Goal: Check status: Check status

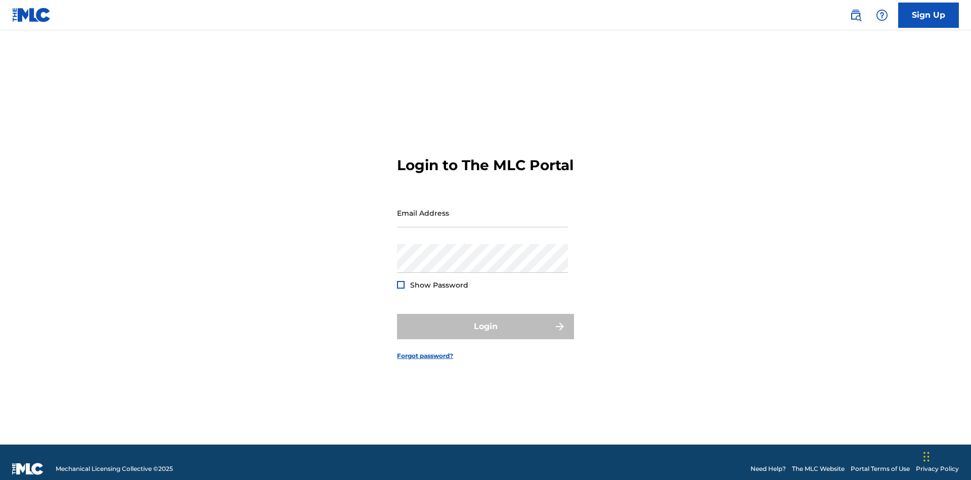
scroll to position [13, 0]
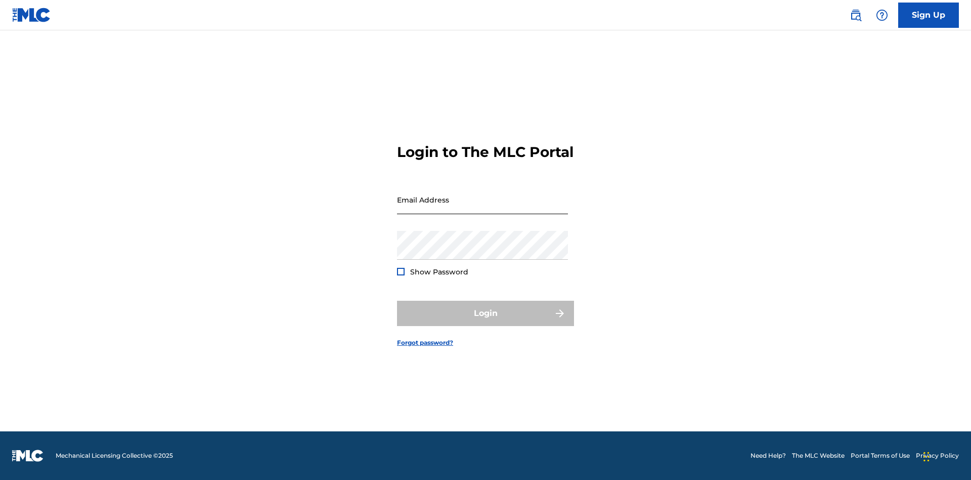
click at [483, 208] on input "Email Address" at bounding box center [482, 199] width 171 height 29
type input "[EMAIL_ADDRESS][DOMAIN_NAME]"
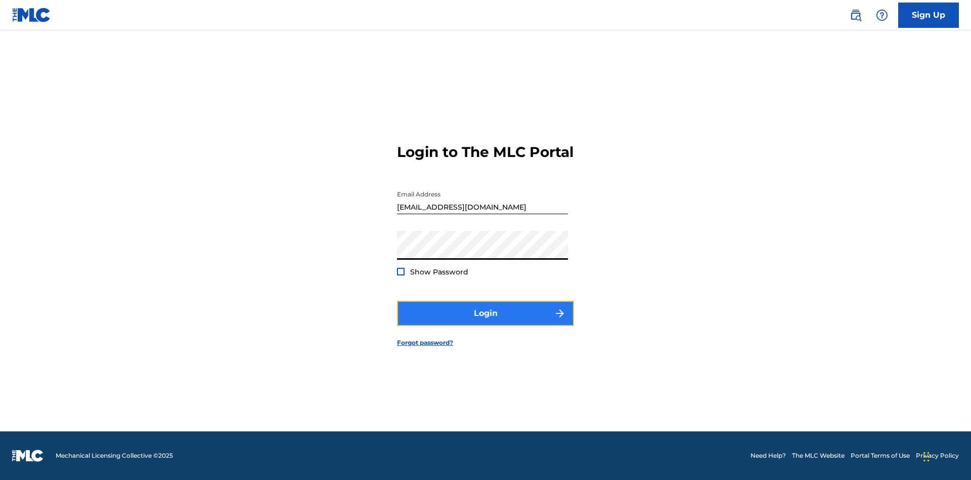
click at [486, 322] on button "Login" at bounding box center [485, 312] width 177 height 25
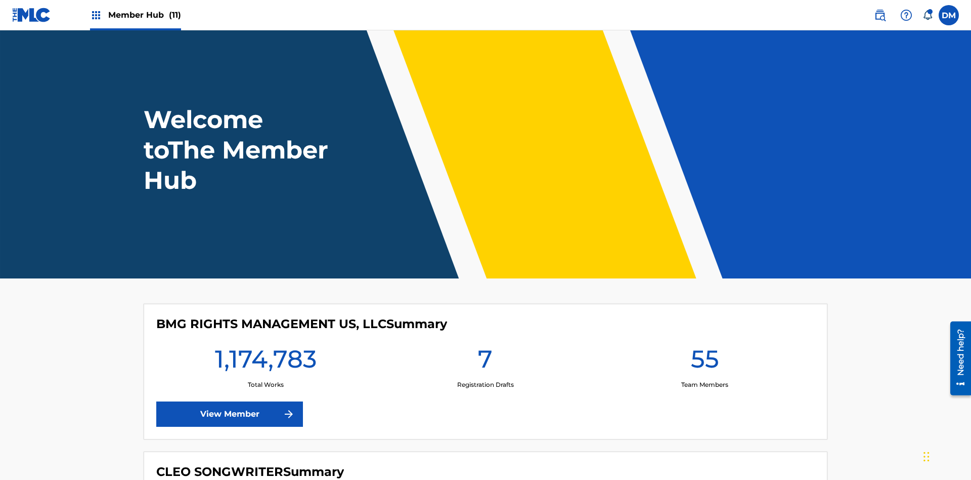
click at [144, 15] on span "Member Hub (11)" at bounding box center [144, 15] width 73 height 12
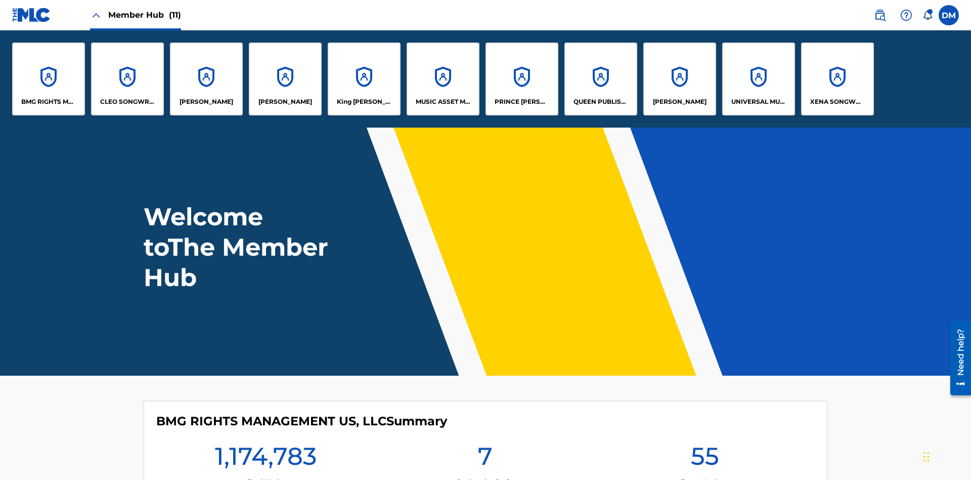
scroll to position [36, 0]
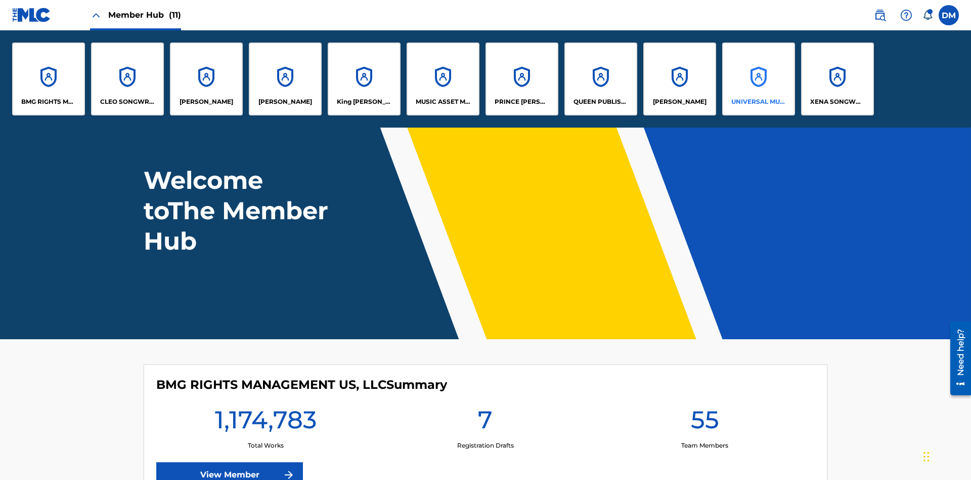
click at [758, 102] on p "UNIVERSAL MUSIC PUB GROUP" at bounding box center [758, 101] width 55 height 9
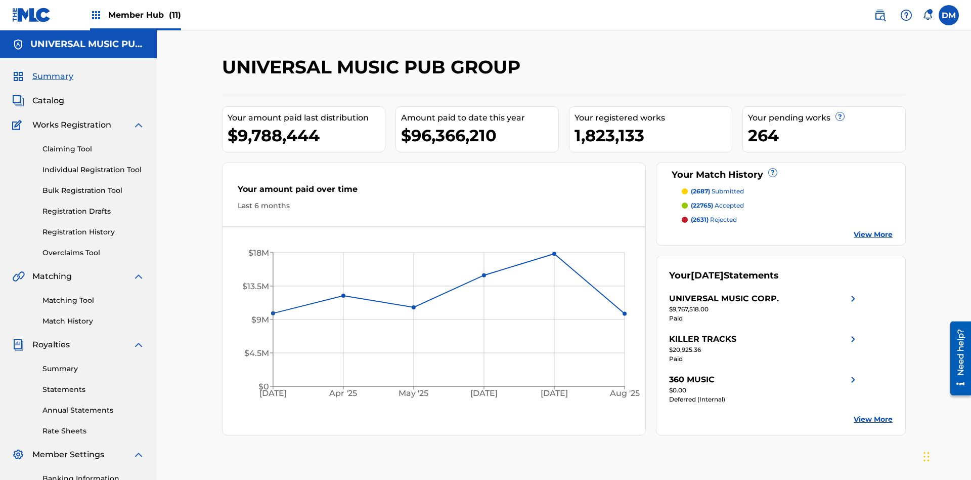
scroll to position [148, 0]
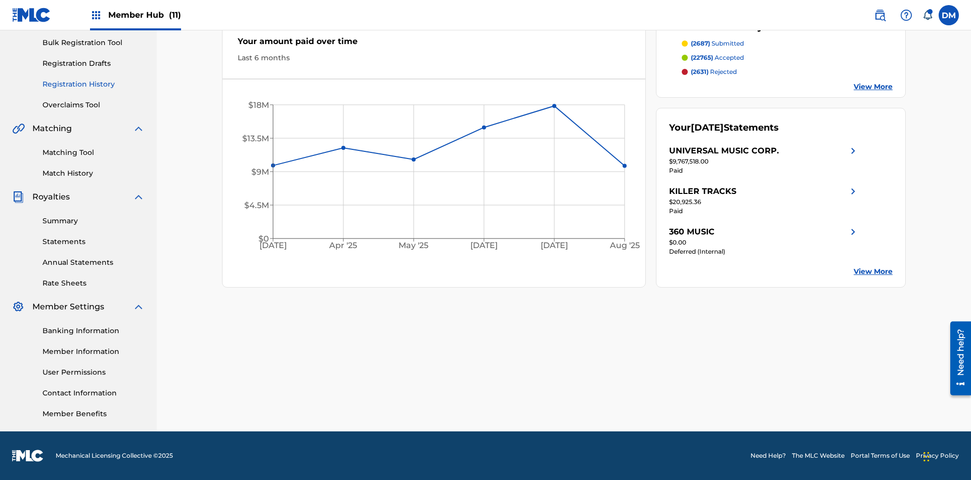
click at [94, 84] on link "Registration History" at bounding box center [93, 84] width 102 height 11
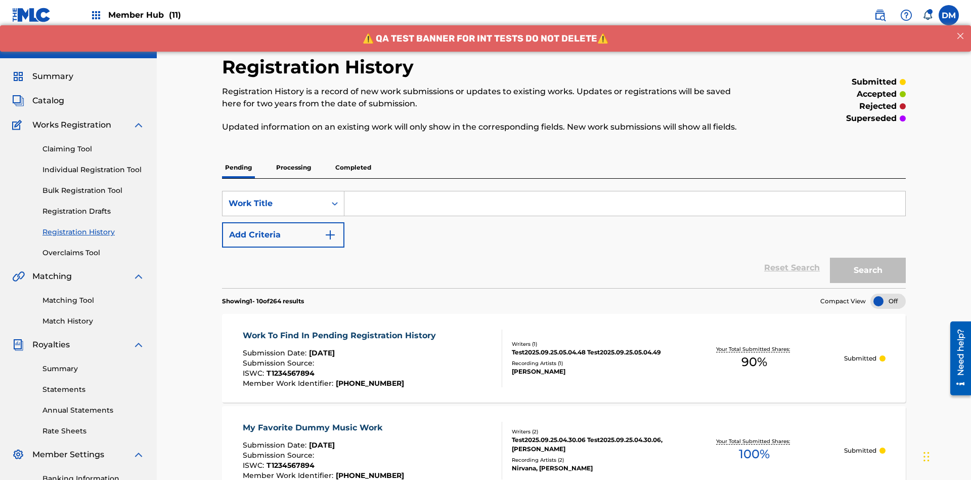
scroll to position [137, 0]
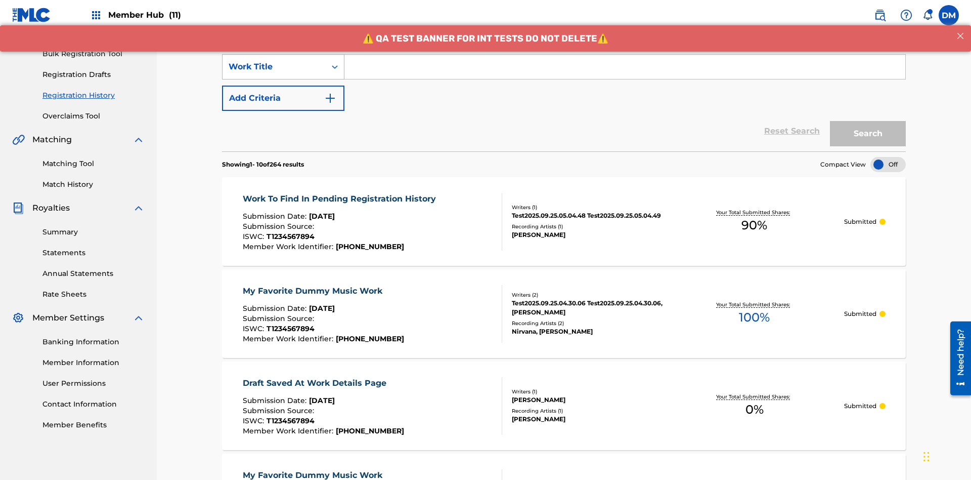
click at [274, 67] on div "Work Title" at bounding box center [274, 67] width 91 height 12
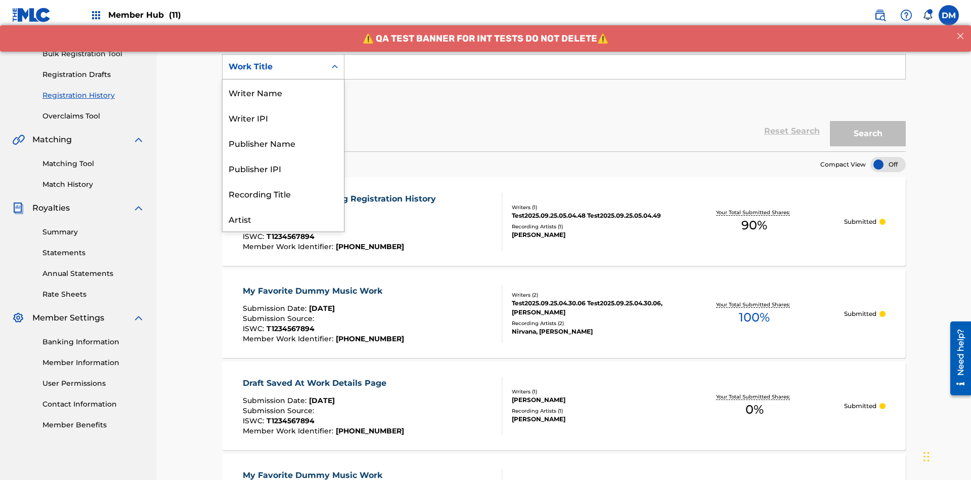
scroll to position [51, 0]
click at [283, 193] on div "ISRC" at bounding box center [283, 193] width 121 height 25
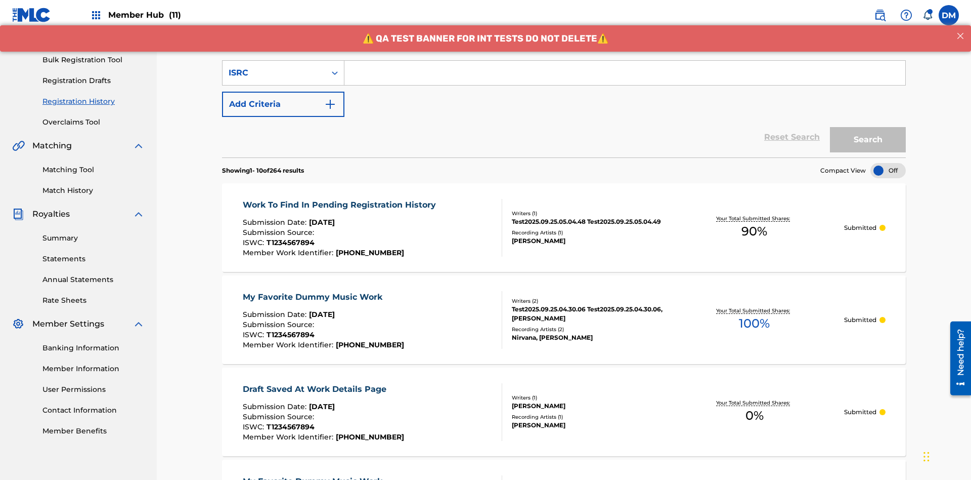
click at [625, 73] on input "Search Form" at bounding box center [625, 73] width 561 height 24
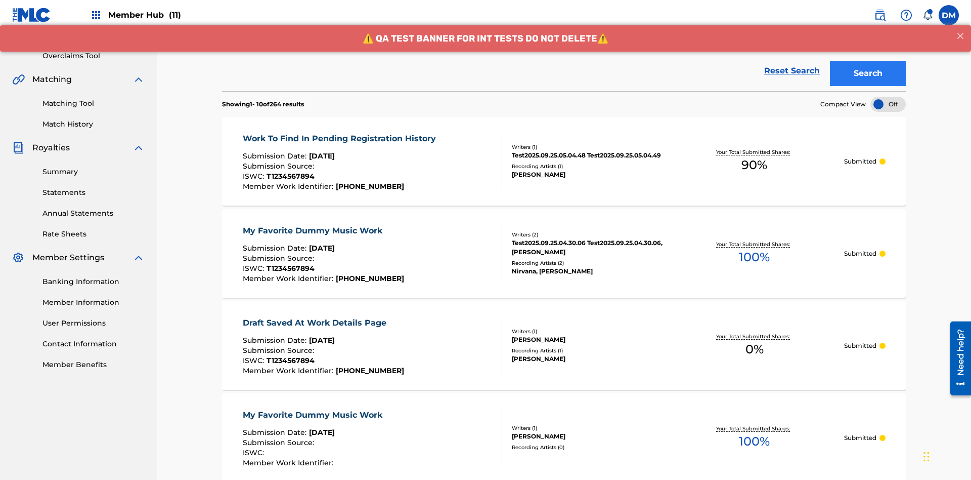
type input "AA3123123123"
click at [868, 73] on button "Search" at bounding box center [868, 73] width 76 height 25
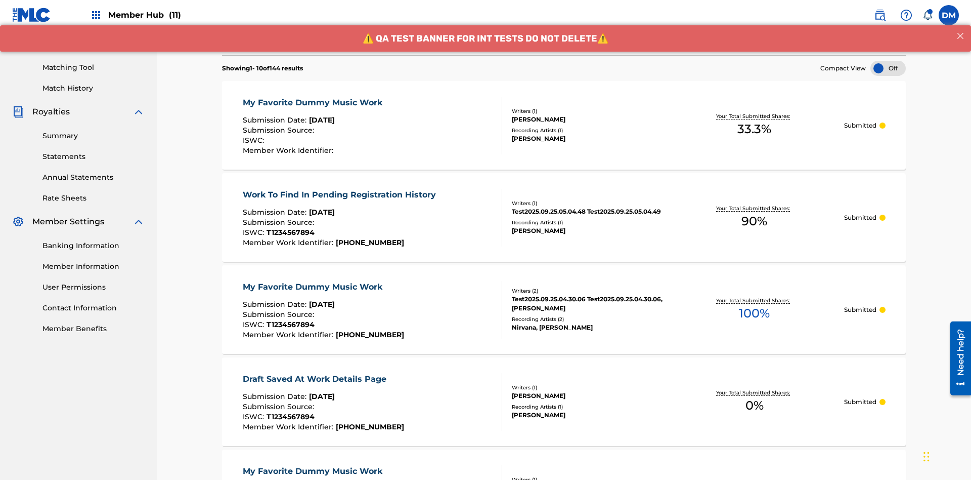
scroll to position [268, 0]
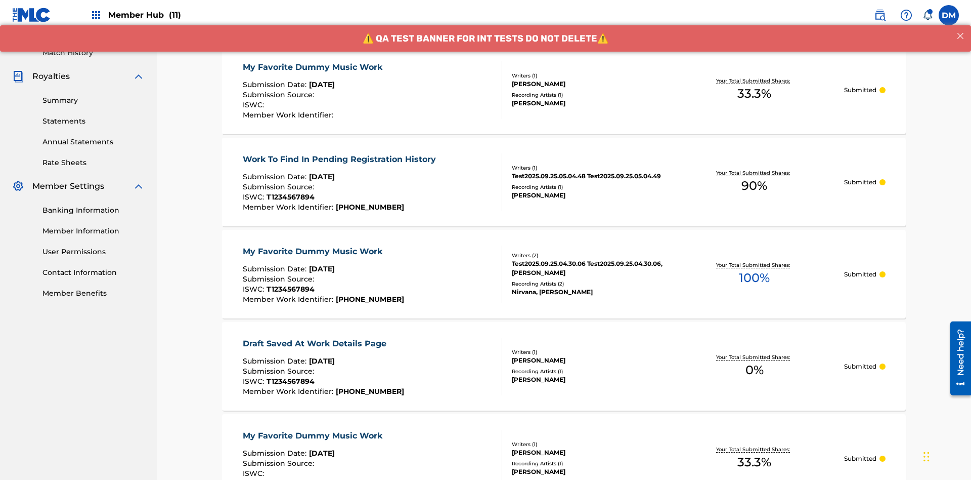
click at [314, 67] on div "My Favorite Dummy Music Work" at bounding box center [315, 67] width 145 height 12
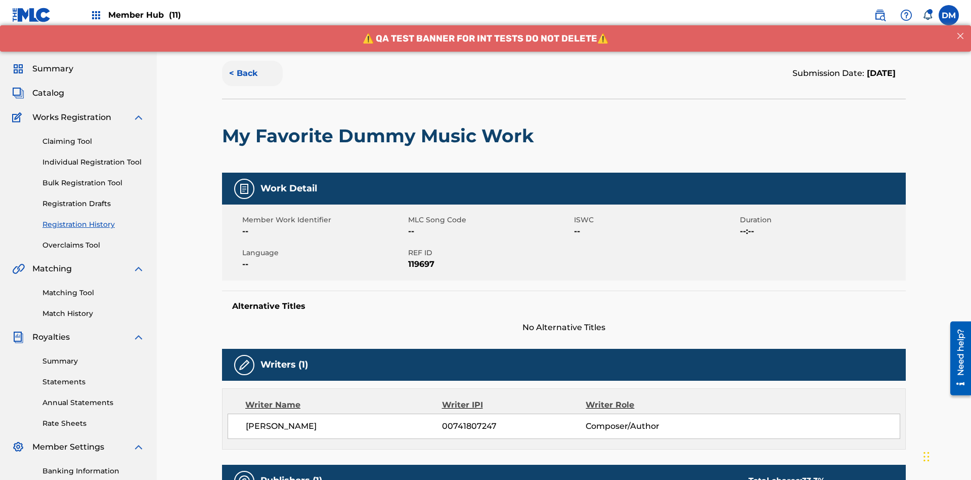
click at [252, 73] on button "< Back" at bounding box center [252, 73] width 61 height 25
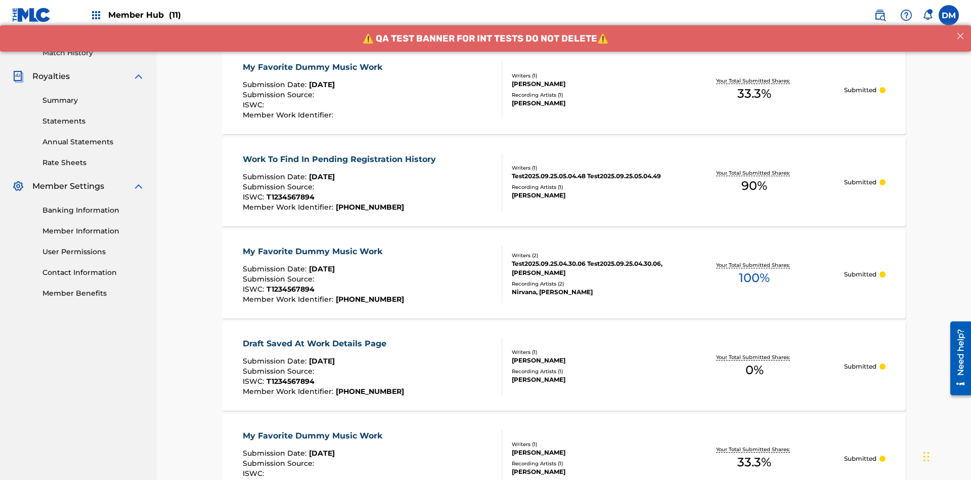
scroll to position [137, 0]
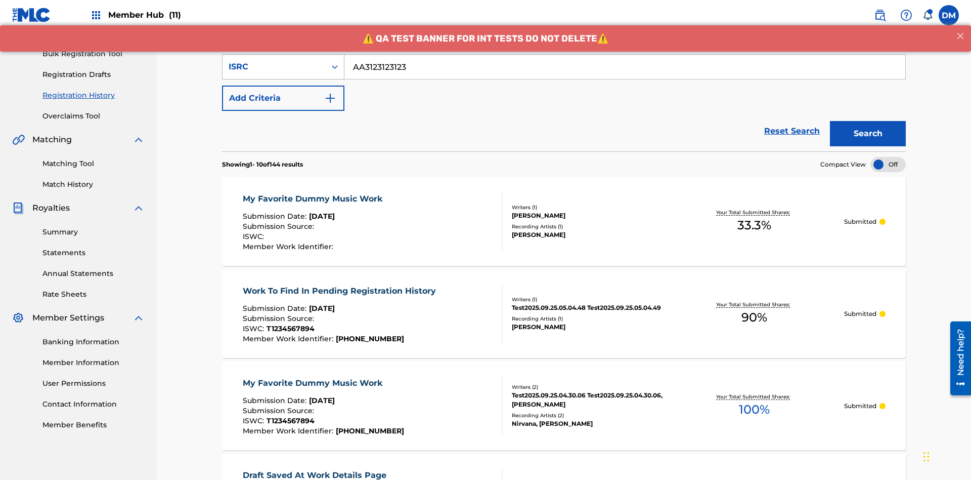
click at [274, 67] on div "ISRC" at bounding box center [274, 67] width 91 height 12
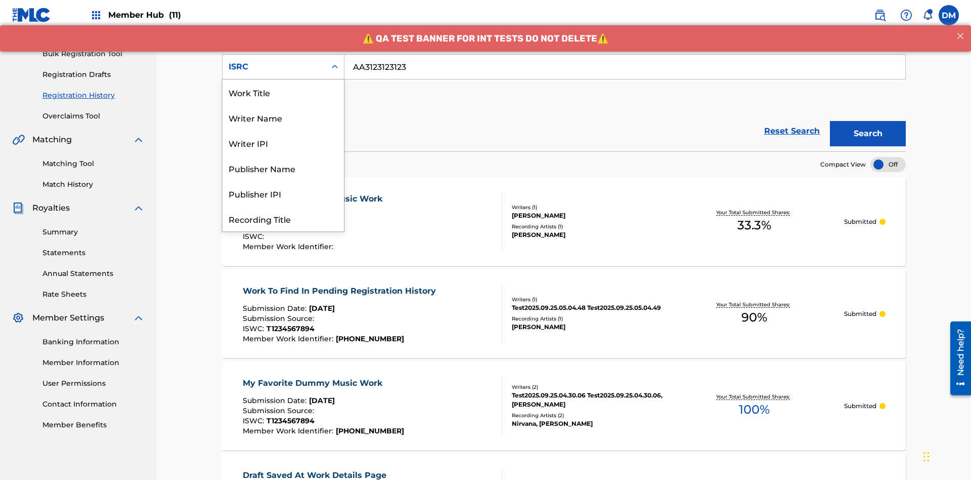
scroll to position [51, 0]
click at [283, 168] on div "Recording Title" at bounding box center [283, 167] width 121 height 25
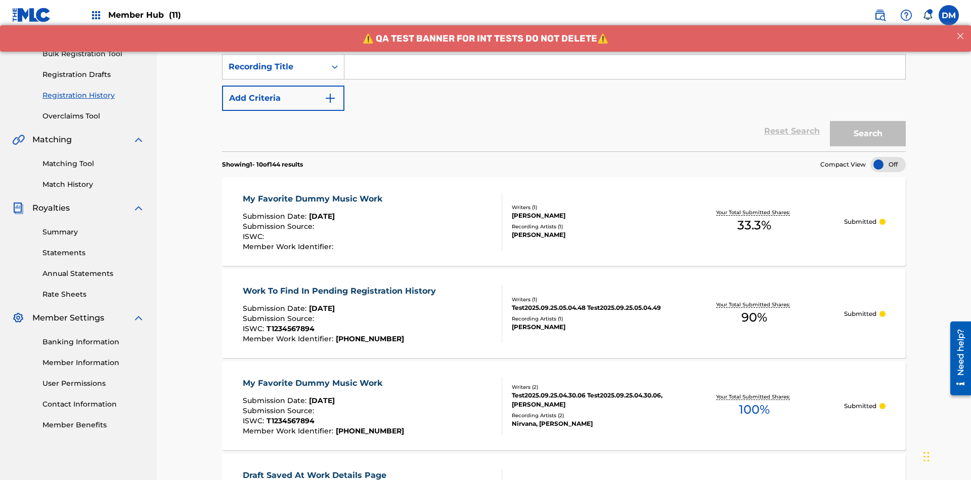
scroll to position [131, 0]
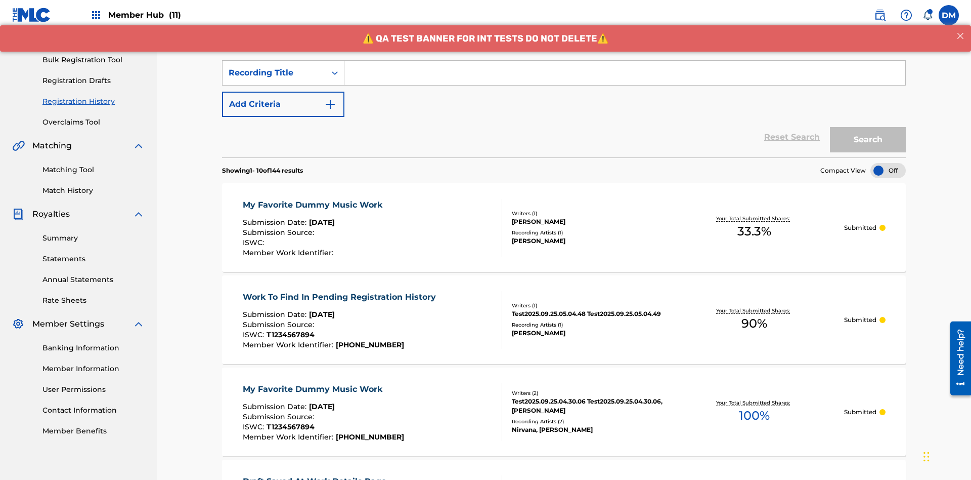
click at [625, 73] on input "Search Form" at bounding box center [625, 73] width 561 height 24
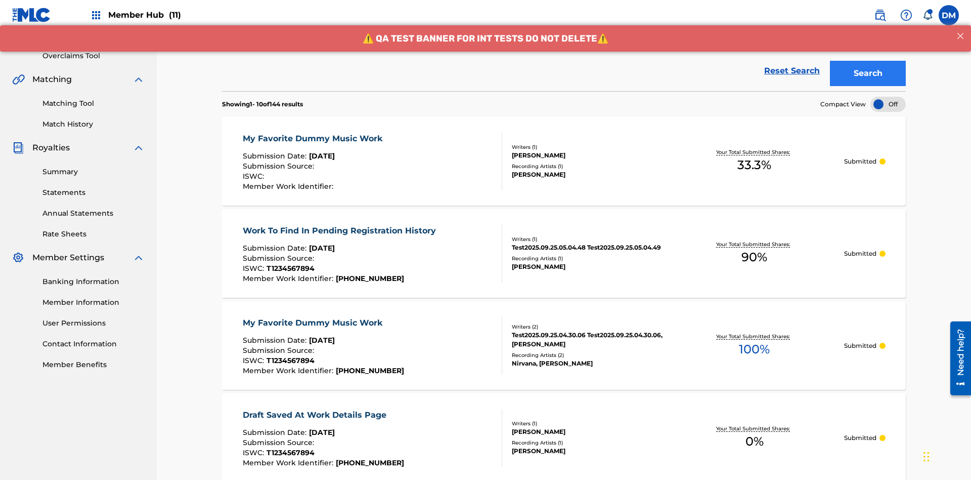
type input "Best Song Ever"
click at [868, 73] on button "Search" at bounding box center [868, 73] width 76 height 25
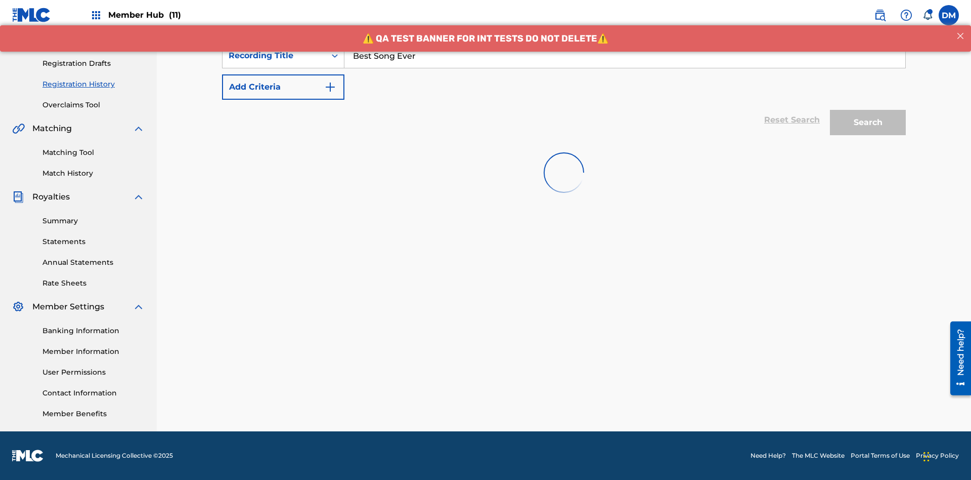
scroll to position [148, 0]
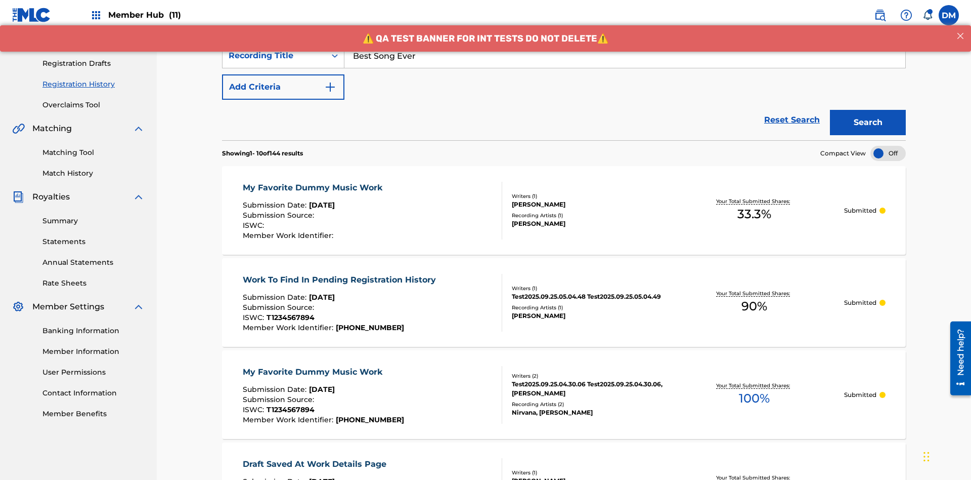
click at [314, 182] on div "My Favorite Dummy Music Work" at bounding box center [315, 188] width 145 height 12
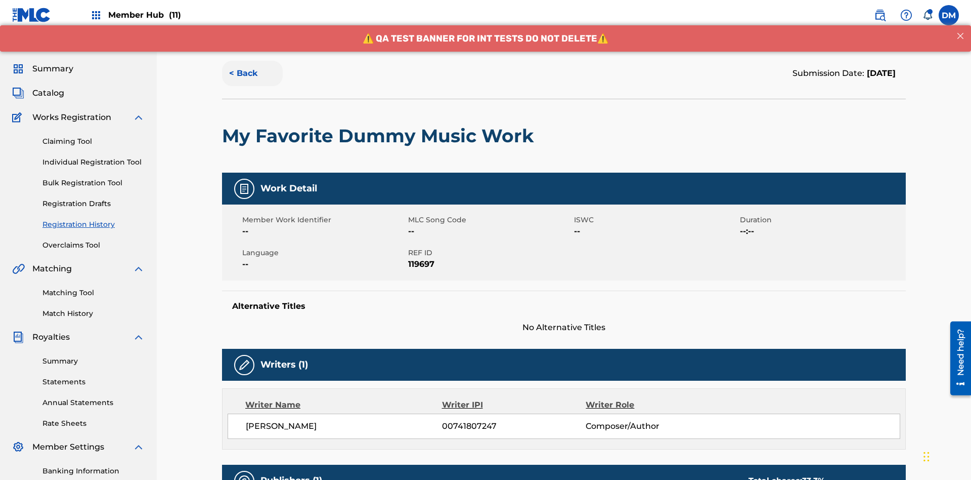
click at [252, 73] on button "< Back" at bounding box center [252, 73] width 61 height 25
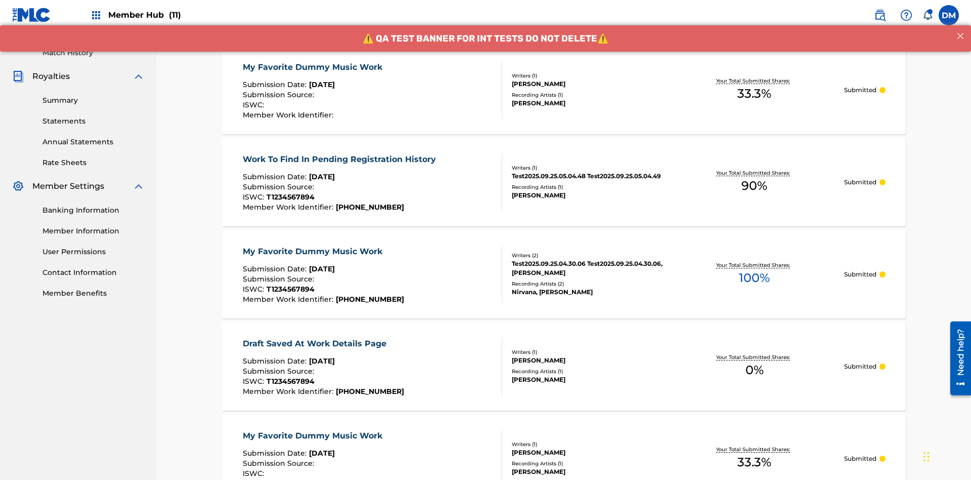
scroll to position [137, 0]
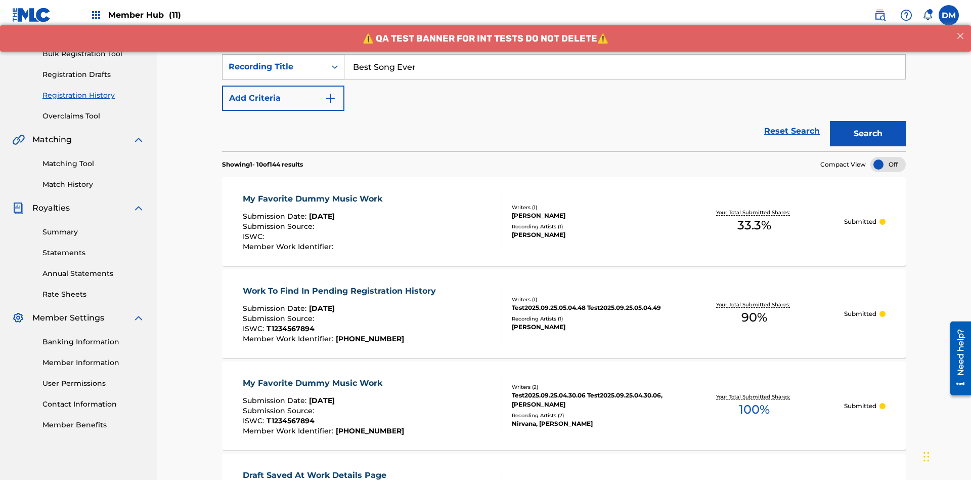
click at [274, 67] on div "Recording Title" at bounding box center [274, 67] width 91 height 12
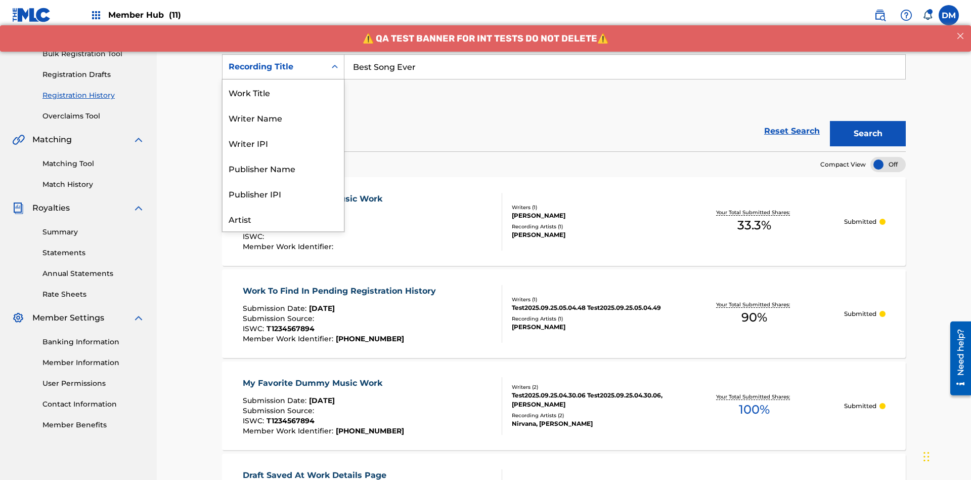
scroll to position [51, 0]
click at [283, 54] on div "Work Title" at bounding box center [283, 41] width 121 height 25
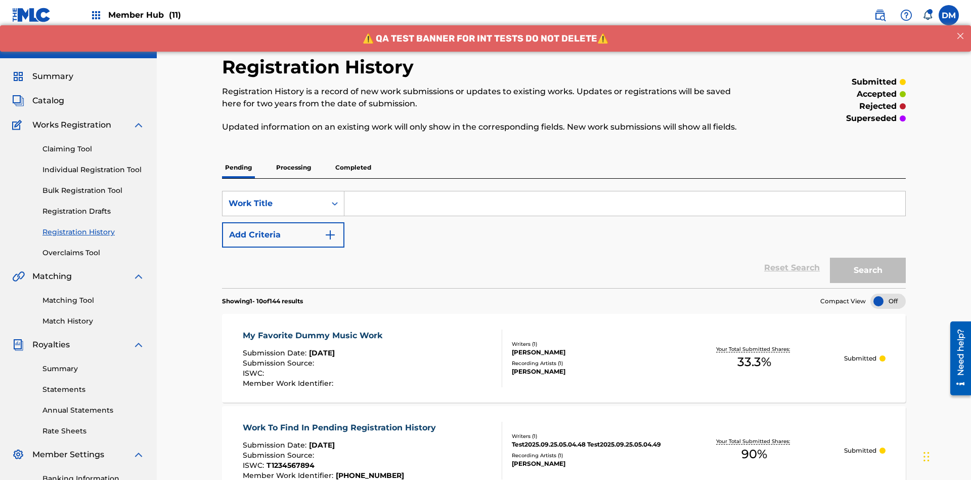
scroll to position [131, 0]
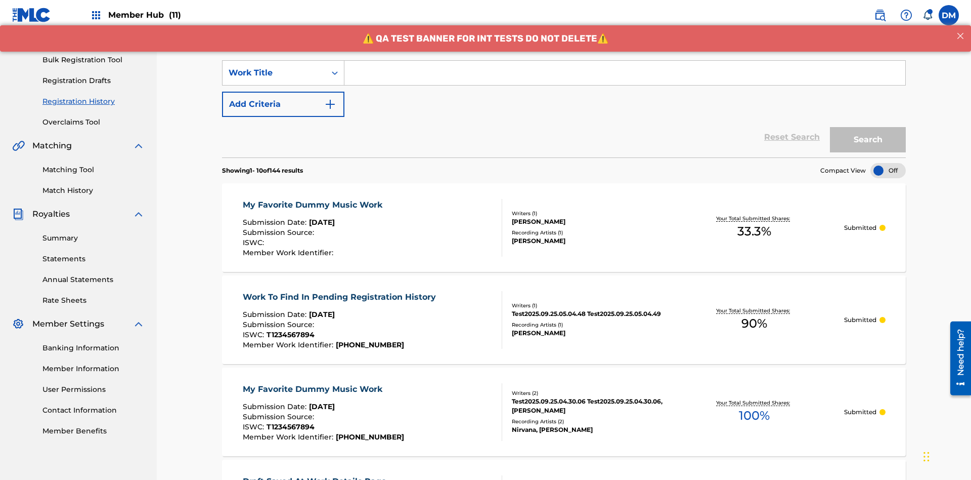
click at [625, 73] on input "Search Form" at bounding box center [625, 73] width 561 height 24
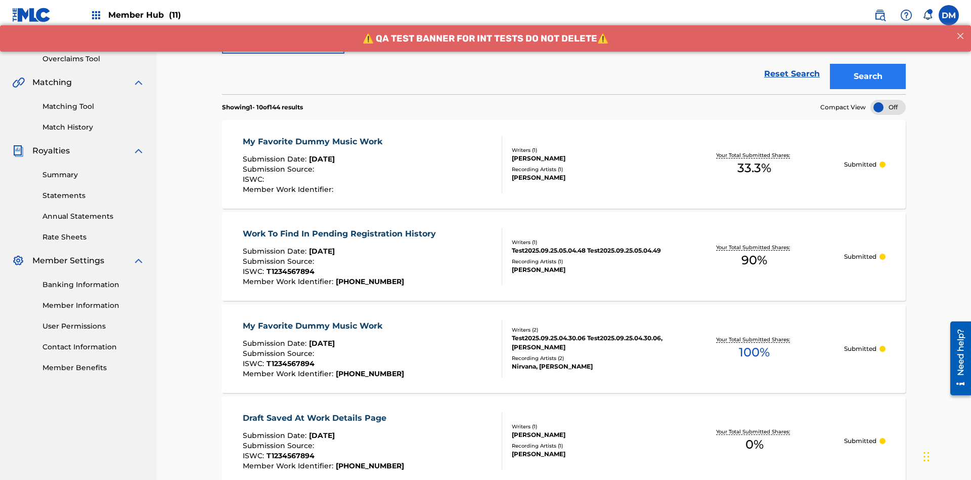
type input "MY FAVORITE DUMMY MUSIC WORK"
click at [868, 73] on button "Search" at bounding box center [868, 76] width 76 height 25
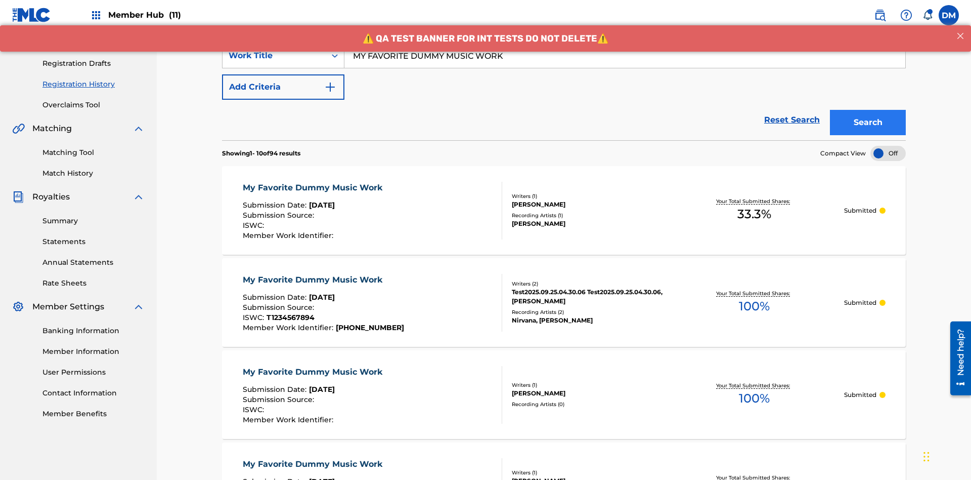
scroll to position [268, 0]
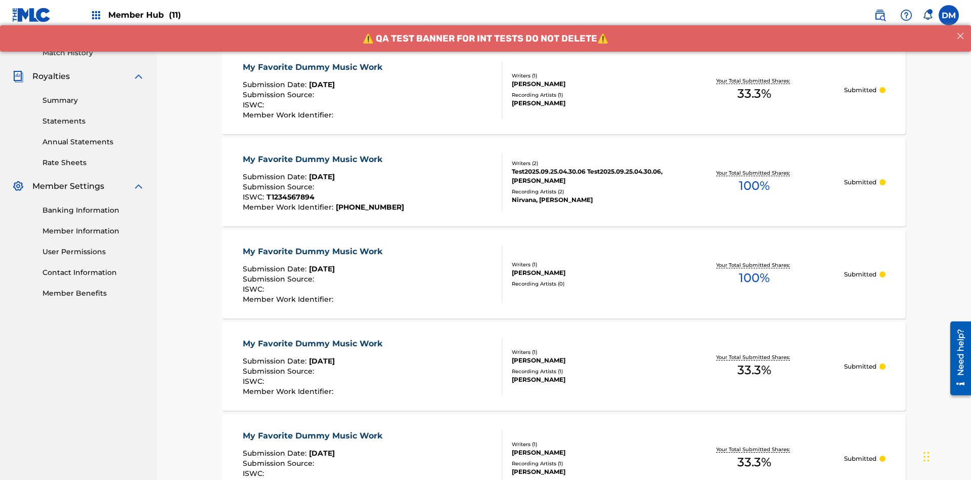
click at [314, 67] on div "My Favorite Dummy Music Work" at bounding box center [315, 67] width 145 height 12
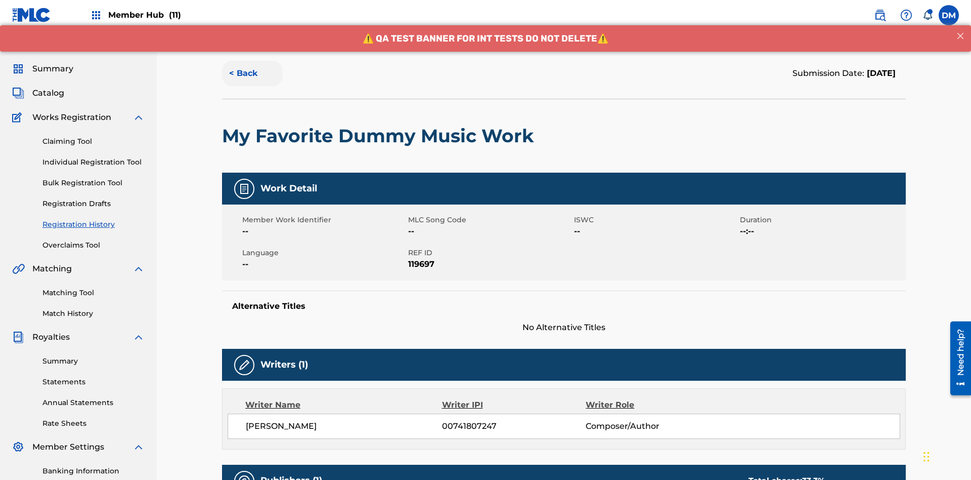
click at [252, 73] on button "< Back" at bounding box center [252, 73] width 61 height 25
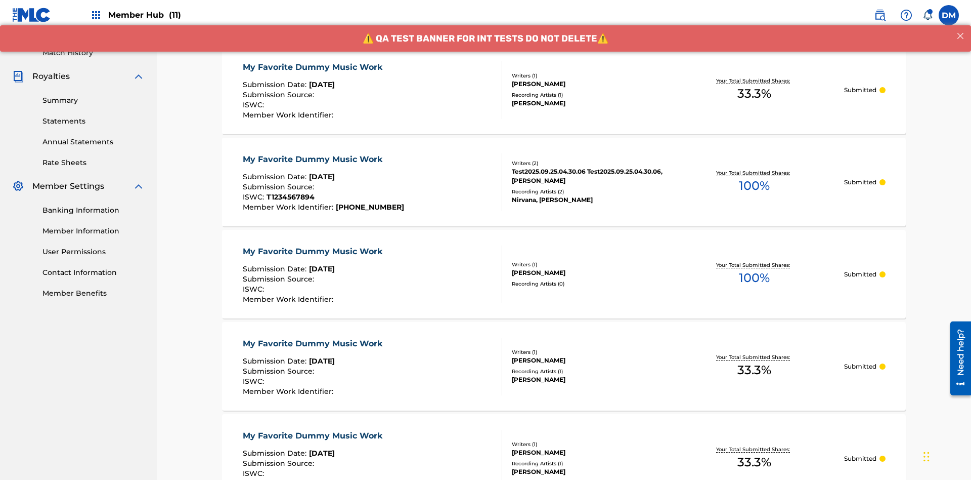
scroll to position [137, 0]
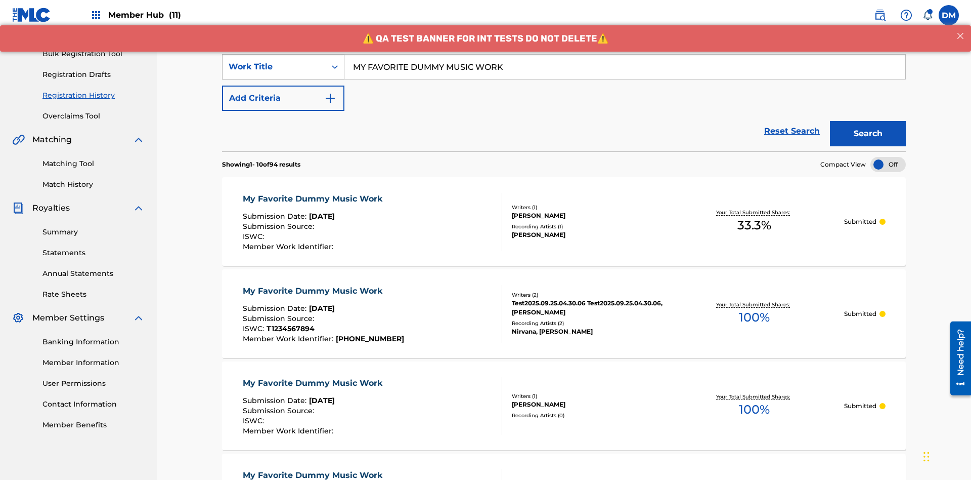
click at [274, 67] on div "Work Title" at bounding box center [274, 67] width 91 height 12
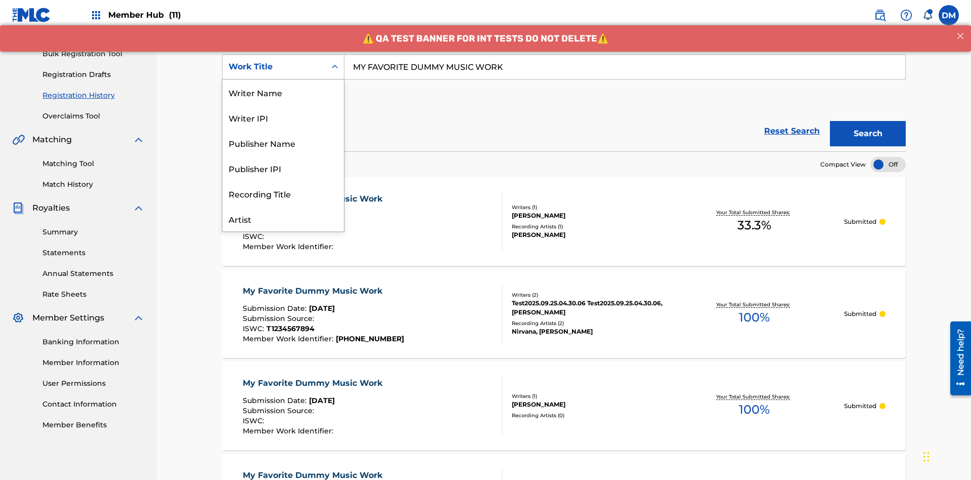
scroll to position [51, 0]
click at [283, 54] on div "Writer Name" at bounding box center [283, 41] width 121 height 25
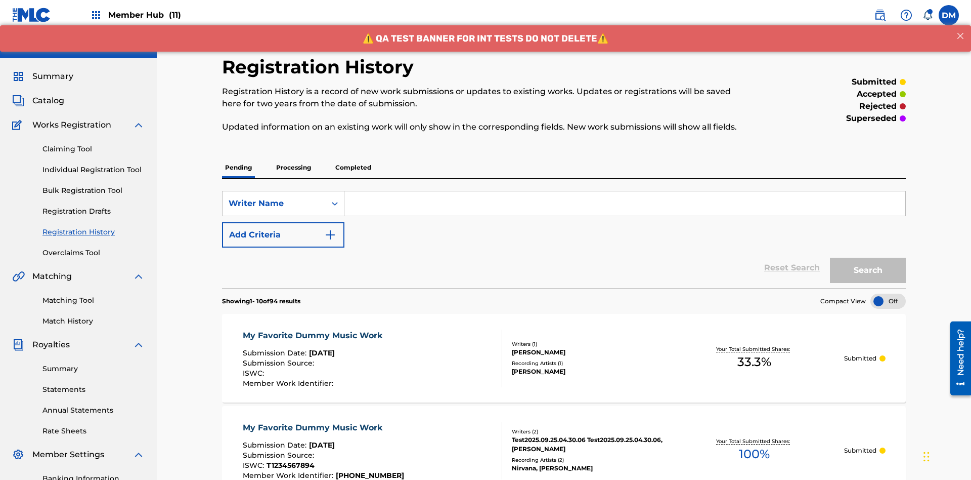
scroll to position [131, 0]
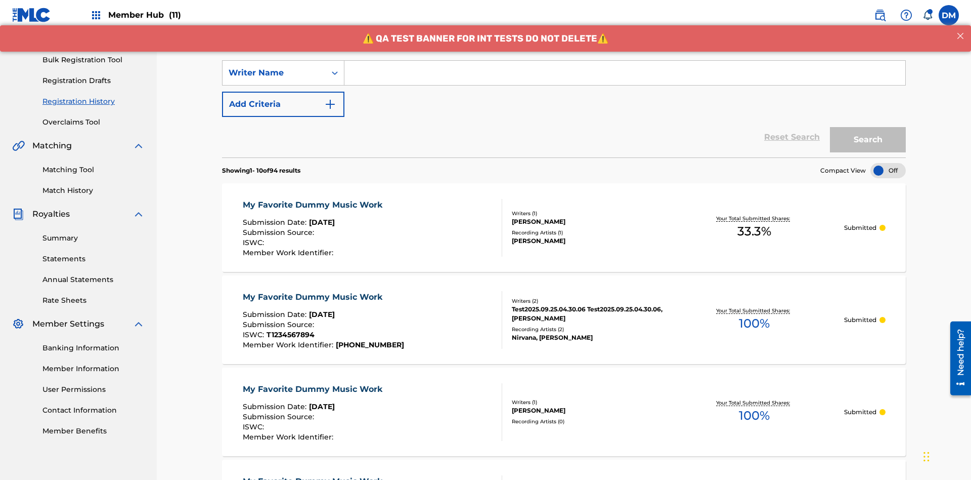
click at [625, 73] on input "Search Form" at bounding box center [625, 73] width 561 height 24
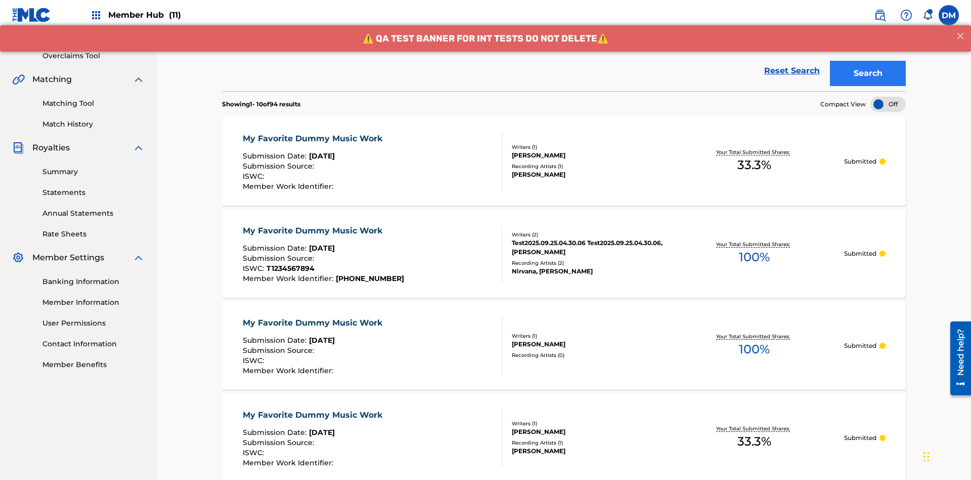
type input "[PERSON_NAME]"
click at [868, 73] on button "Search" at bounding box center [868, 73] width 76 height 25
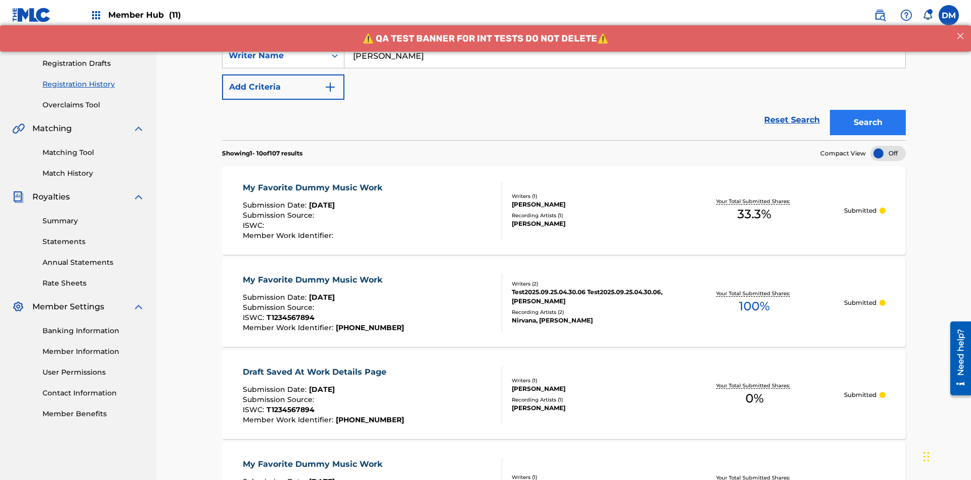
scroll to position [268, 0]
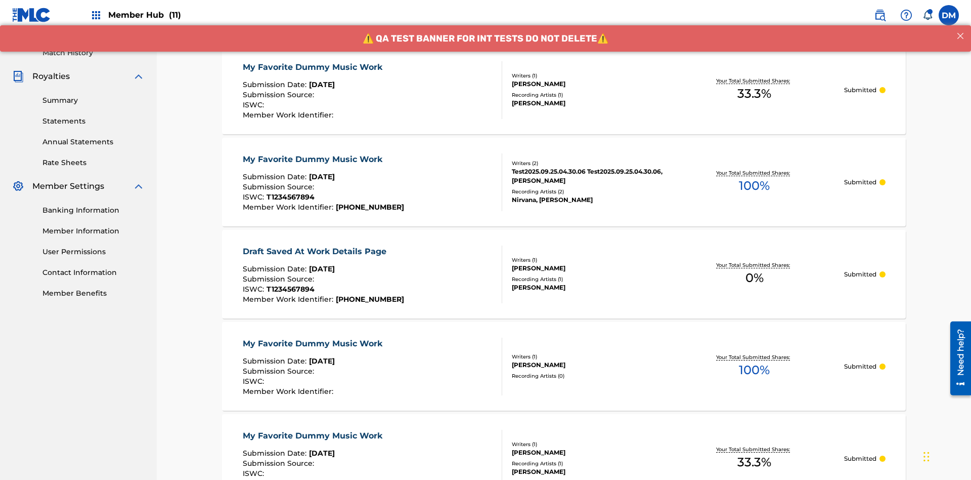
click at [314, 67] on div "My Favorite Dummy Music Work" at bounding box center [315, 67] width 145 height 12
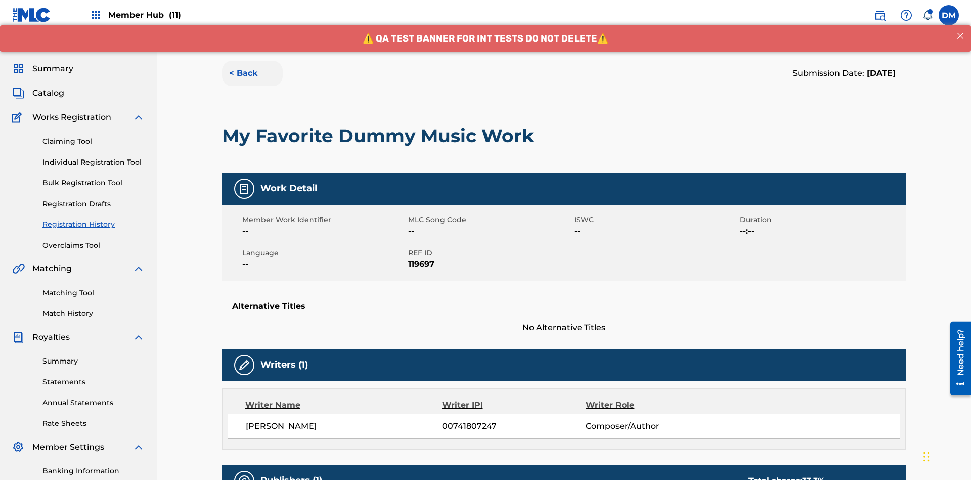
click at [252, 73] on button "< Back" at bounding box center [252, 73] width 61 height 25
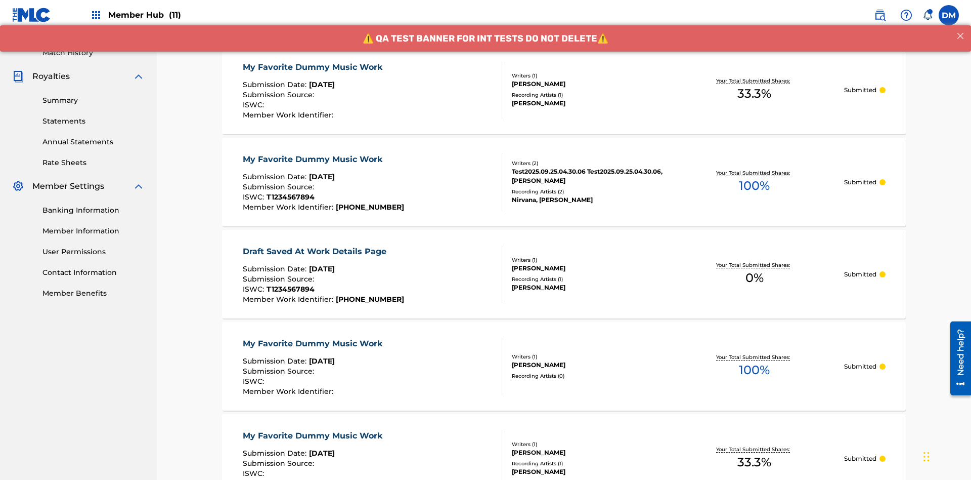
scroll to position [137, 0]
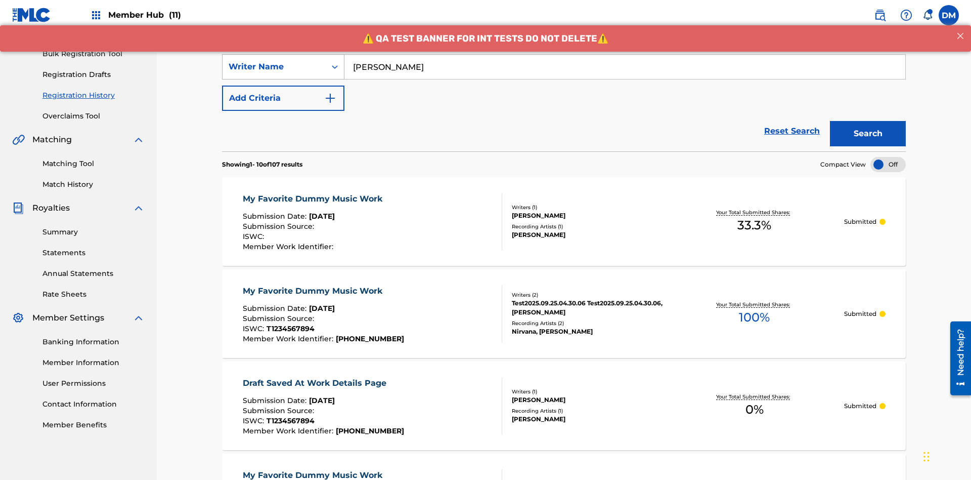
click at [274, 67] on div "Writer Name" at bounding box center [274, 67] width 91 height 12
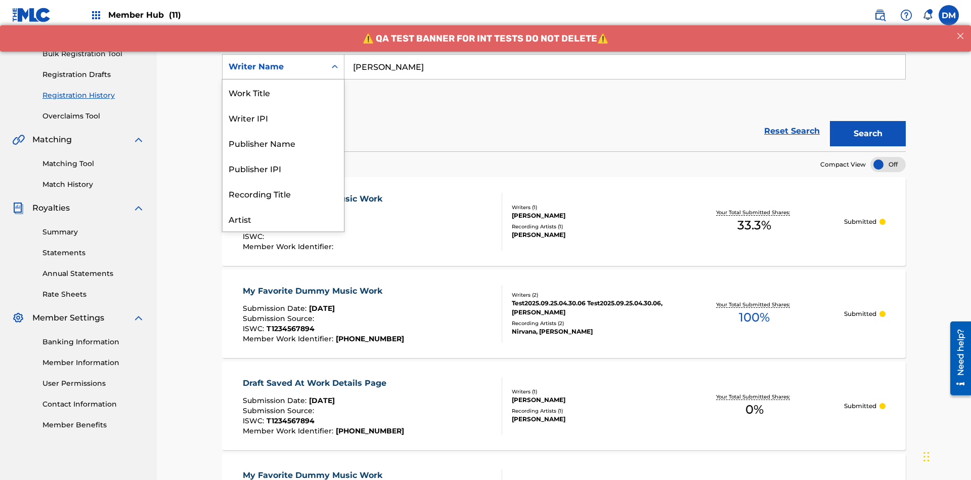
scroll to position [51, 0]
click at [283, 79] on div "Writer IPI" at bounding box center [283, 66] width 121 height 25
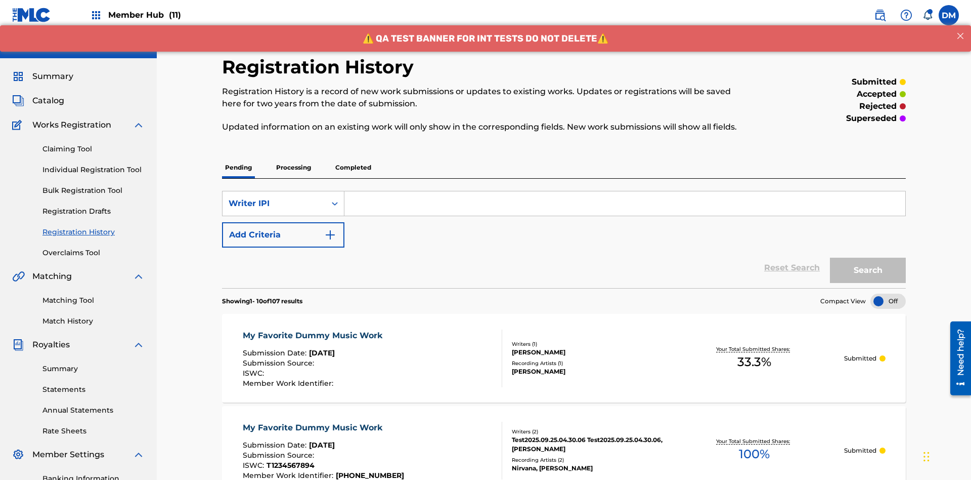
scroll to position [131, 0]
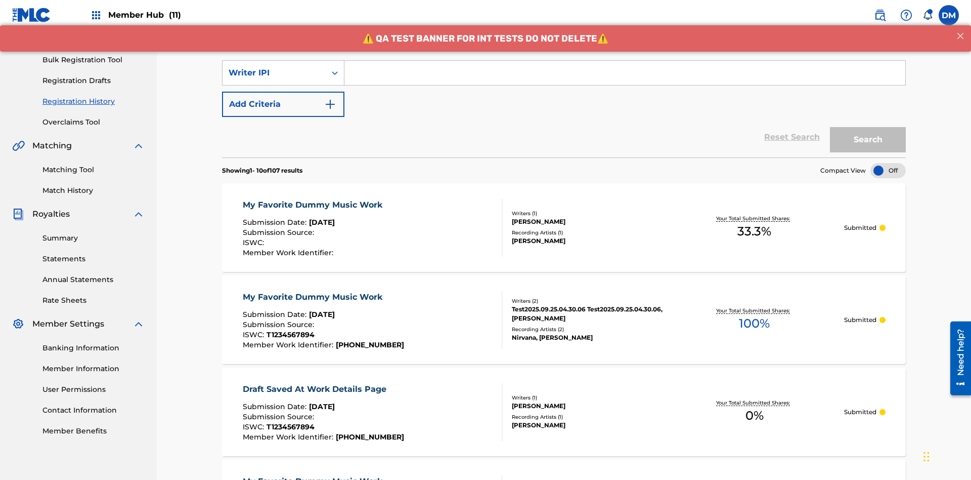
click at [625, 73] on input "Search Form" at bounding box center [625, 73] width 561 height 24
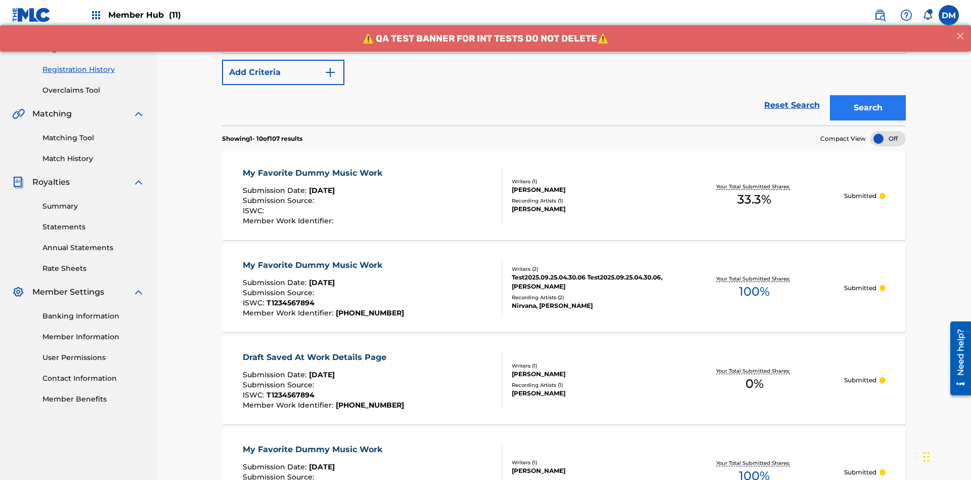
type input "00741807247"
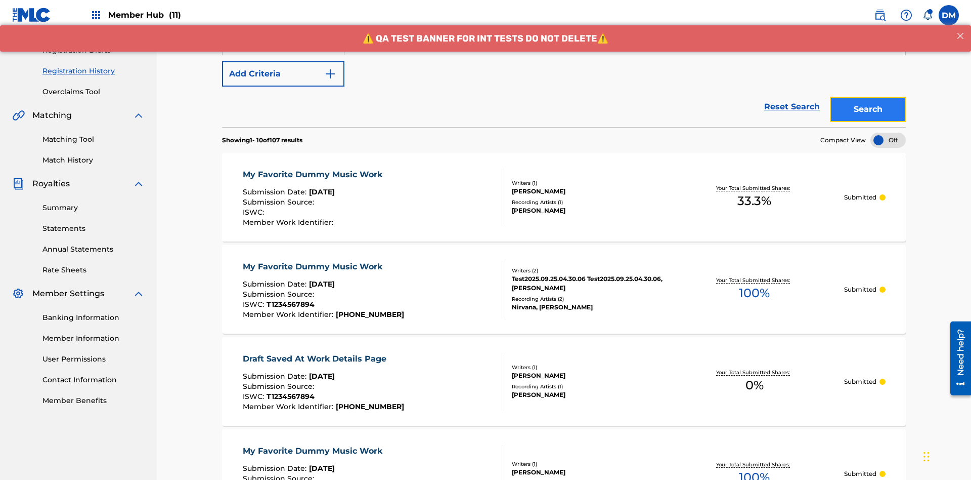
click at [868, 97] on button "Search" at bounding box center [868, 109] width 76 height 25
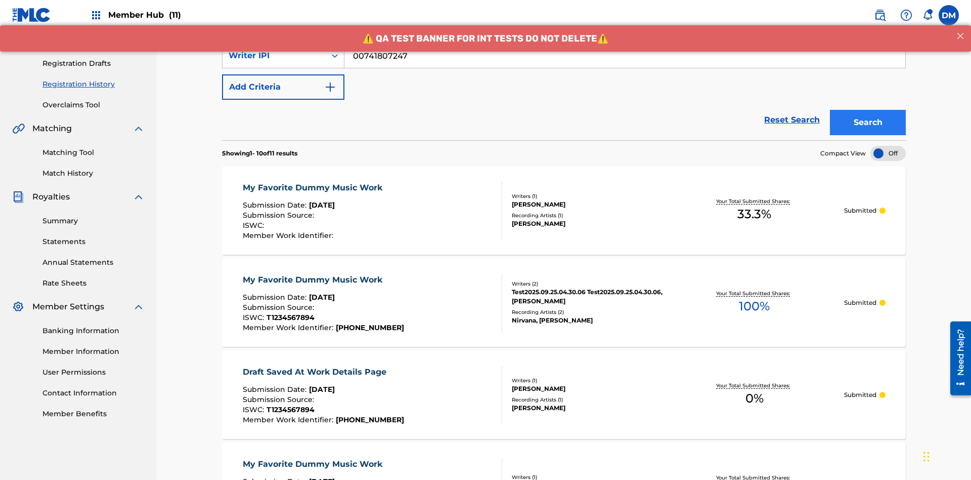
scroll to position [268, 0]
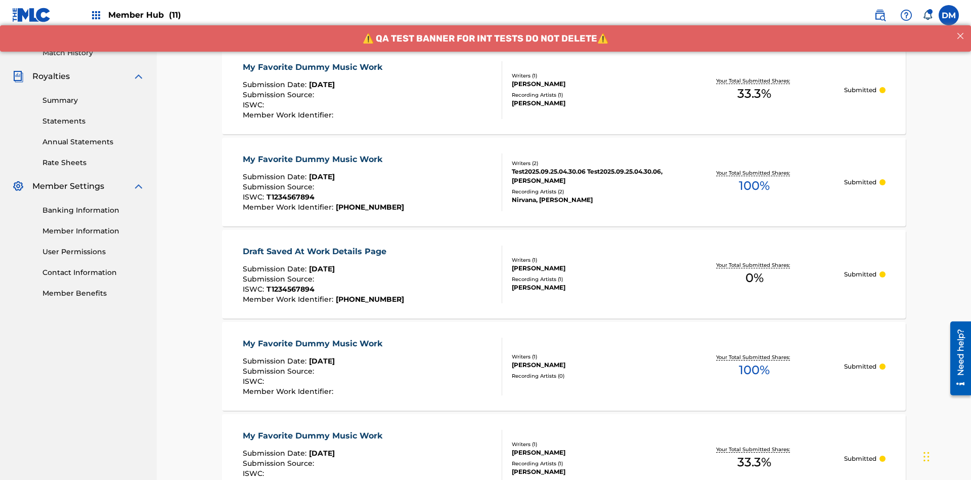
click at [314, 67] on div "My Favorite Dummy Music Work" at bounding box center [315, 67] width 145 height 12
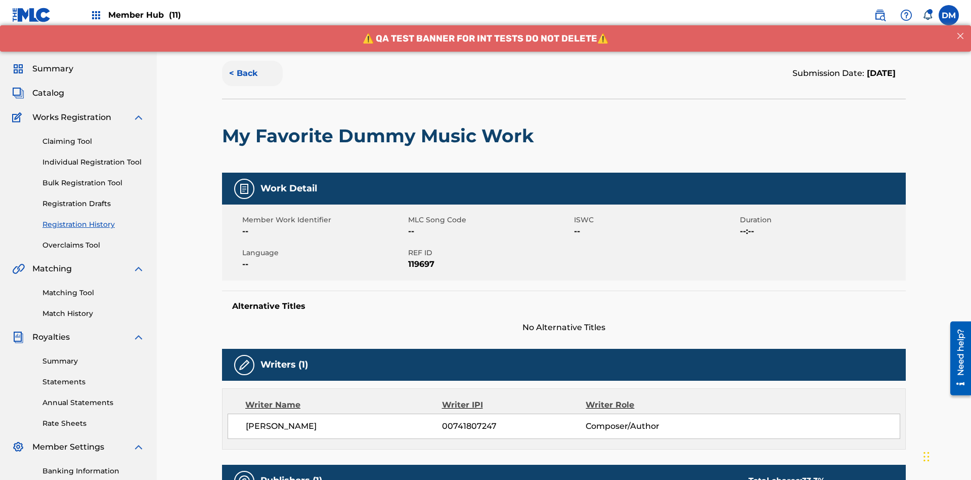
click at [252, 73] on button "< Back" at bounding box center [252, 73] width 61 height 25
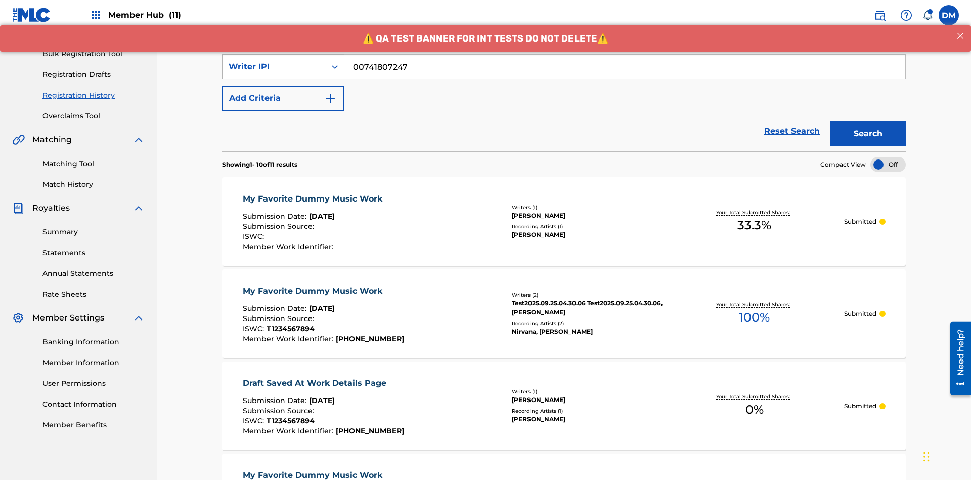
click at [274, 67] on div "Writer IPI" at bounding box center [274, 67] width 91 height 12
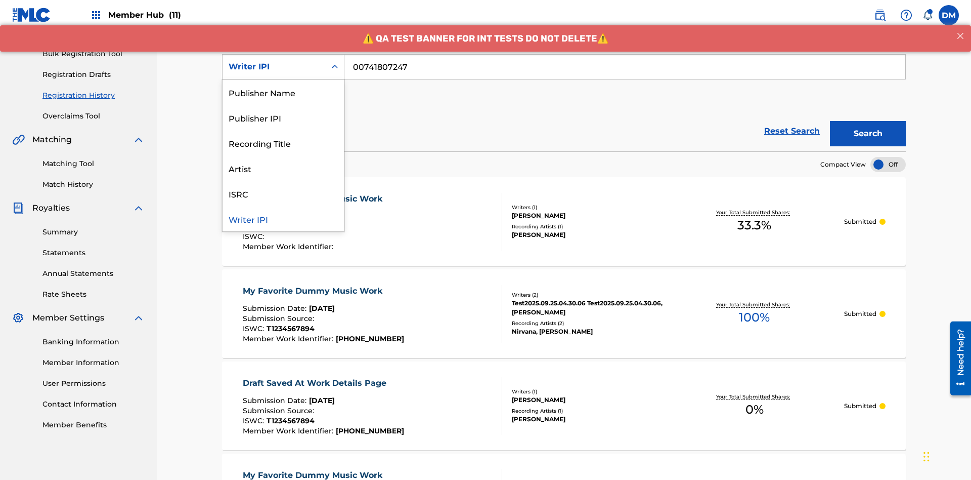
click at [283, 92] on div "Publisher Name" at bounding box center [283, 91] width 121 height 25
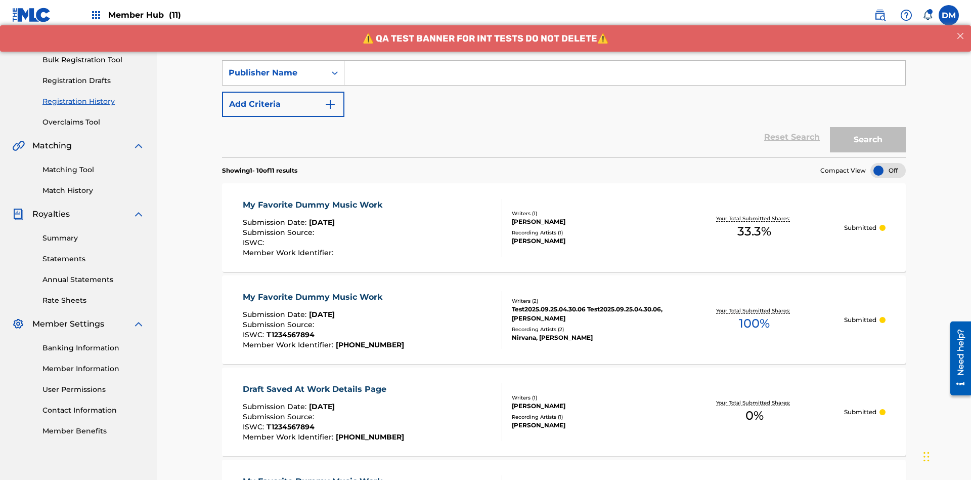
click at [625, 73] on input "Search Form" at bounding box center [625, 73] width 561 height 24
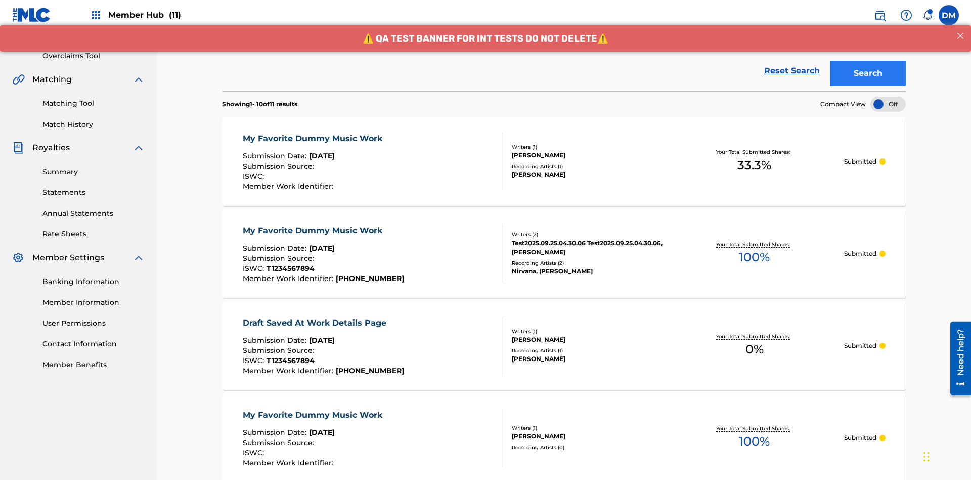
type input "CALACA"
click at [868, 73] on button "Search" at bounding box center [868, 73] width 76 height 25
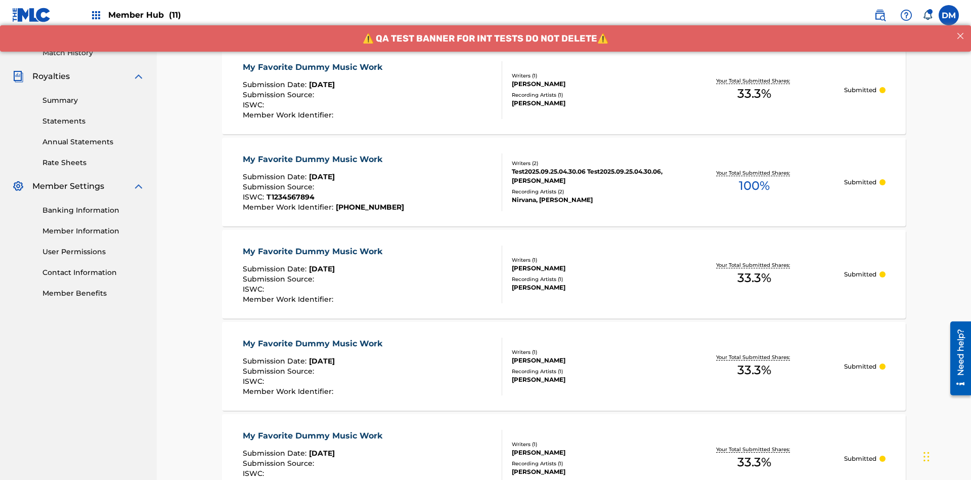
click at [314, 67] on div "My Favorite Dummy Music Work" at bounding box center [315, 67] width 145 height 12
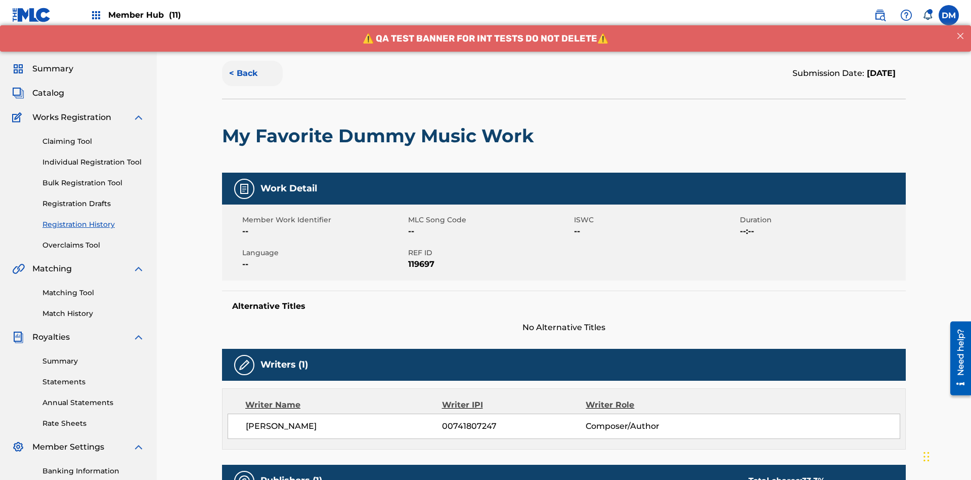
click at [252, 73] on button "< Back" at bounding box center [252, 73] width 61 height 25
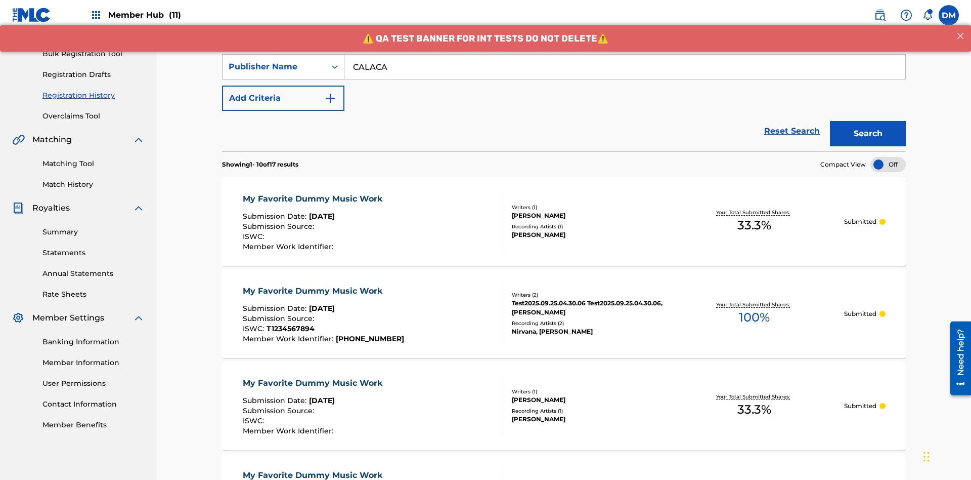
click at [274, 67] on div "Publisher Name" at bounding box center [274, 67] width 91 height 12
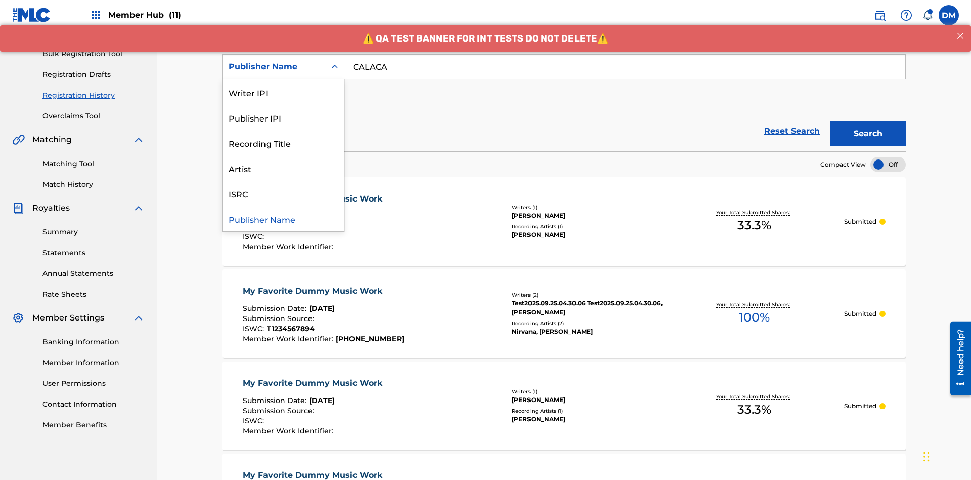
click at [283, 117] on div "Publisher IPI" at bounding box center [283, 117] width 121 height 25
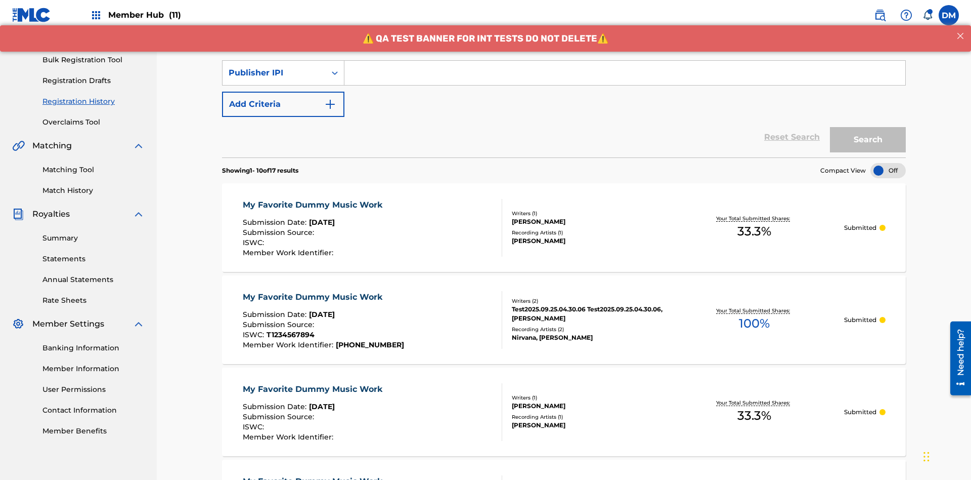
click at [625, 73] on input "Search Form" at bounding box center [625, 73] width 561 height 24
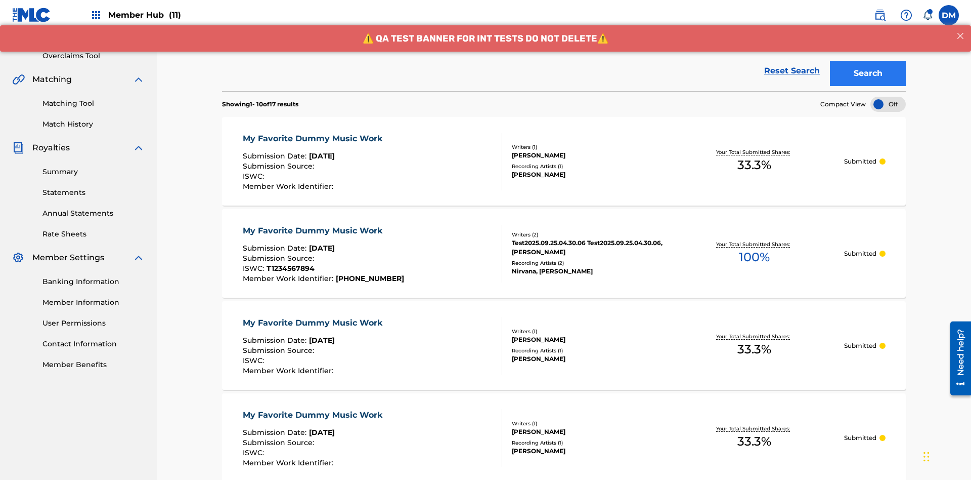
type input "00214463592"
click at [868, 73] on button "Search" at bounding box center [868, 73] width 76 height 25
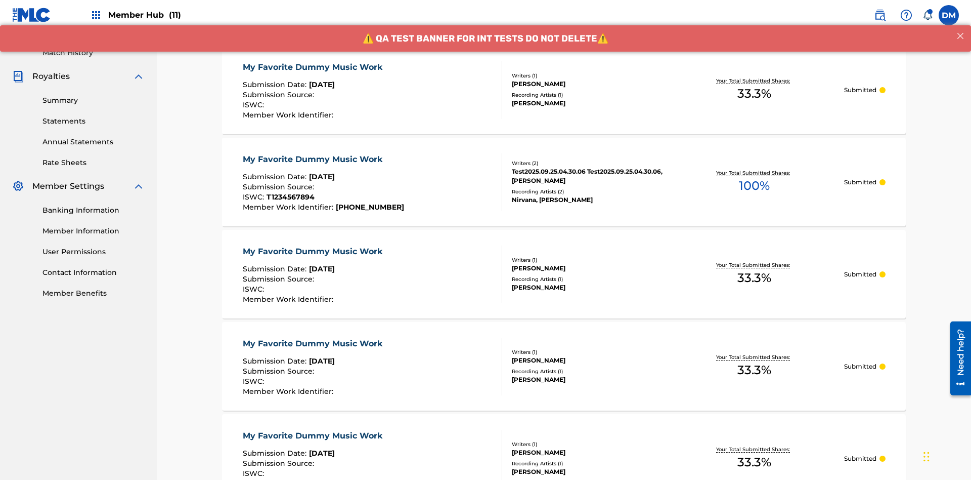
click at [314, 67] on div "My Favorite Dummy Music Work" at bounding box center [315, 67] width 145 height 12
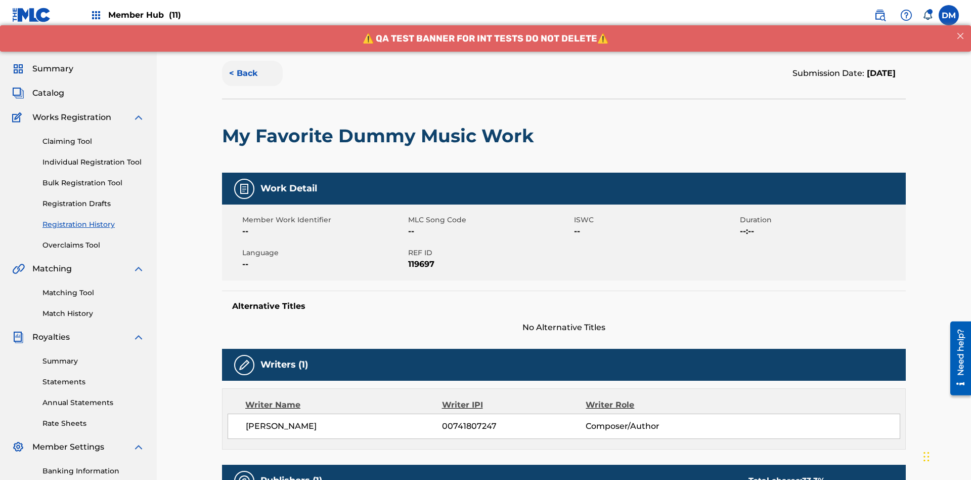
click at [252, 73] on button "< Back" at bounding box center [252, 73] width 61 height 25
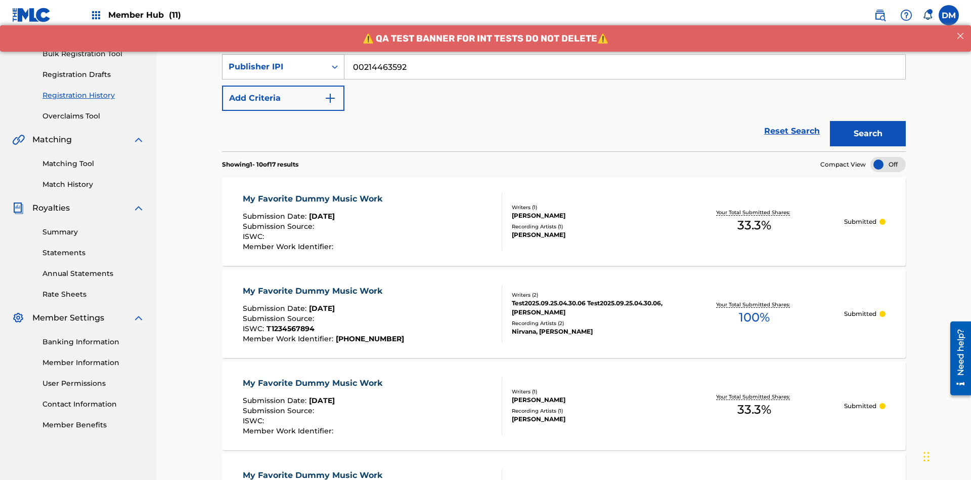
click at [274, 67] on div "Publisher IPI" at bounding box center [274, 67] width 91 height 12
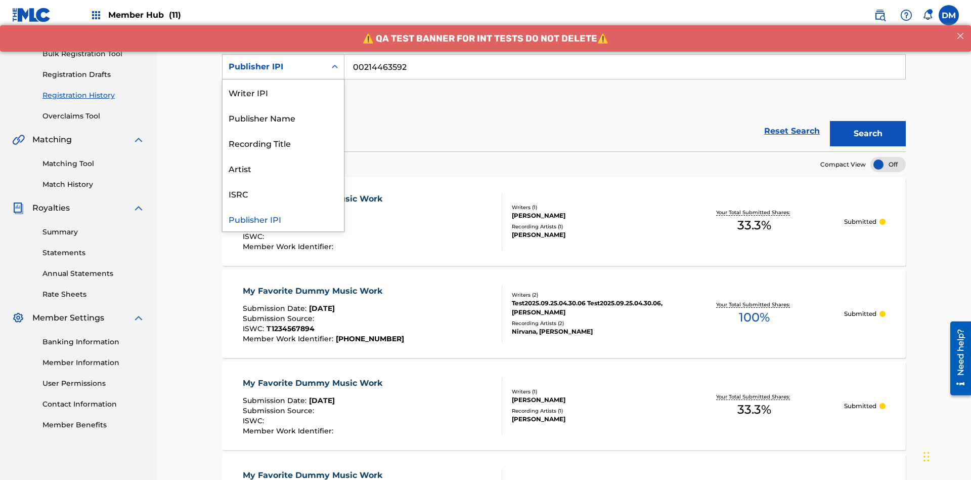
click at [283, 168] on div "Artist" at bounding box center [283, 167] width 121 height 25
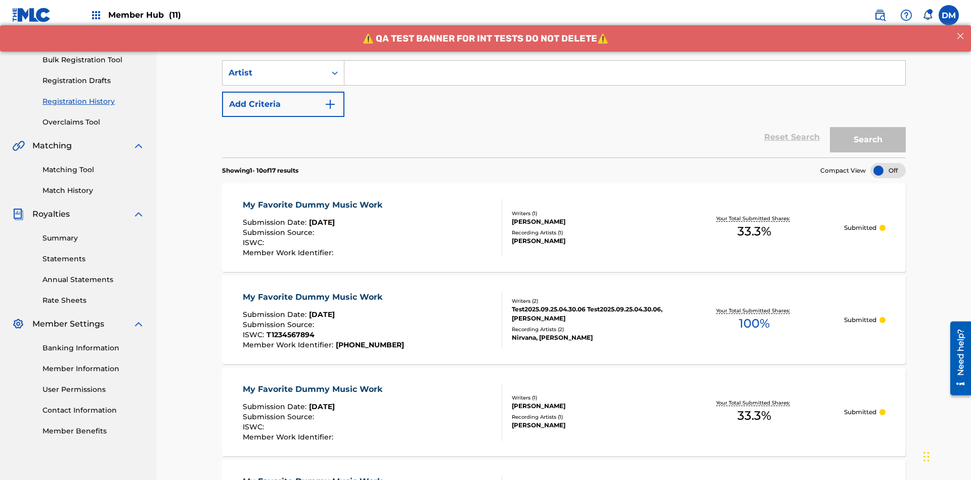
click at [625, 73] on input "Search Form" at bounding box center [625, 73] width 561 height 24
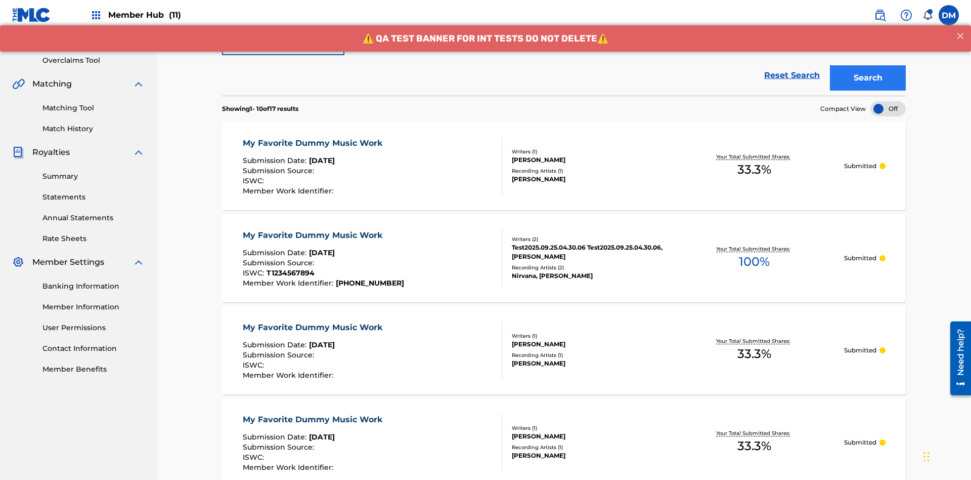
type input "[PERSON_NAME]"
click at [868, 73] on button "Search" at bounding box center [868, 78] width 76 height 25
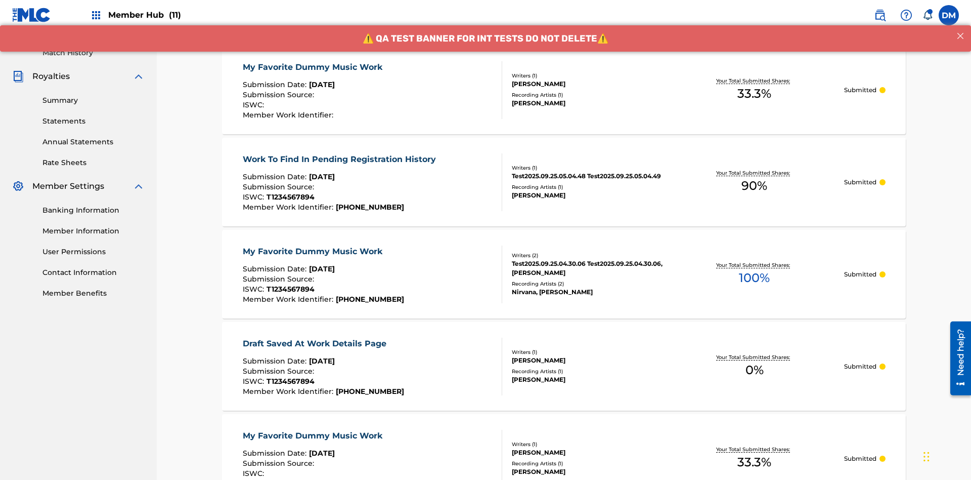
click at [314, 67] on div "My Favorite Dummy Music Work" at bounding box center [315, 67] width 145 height 12
